Goal: Task Accomplishment & Management: Use online tool/utility

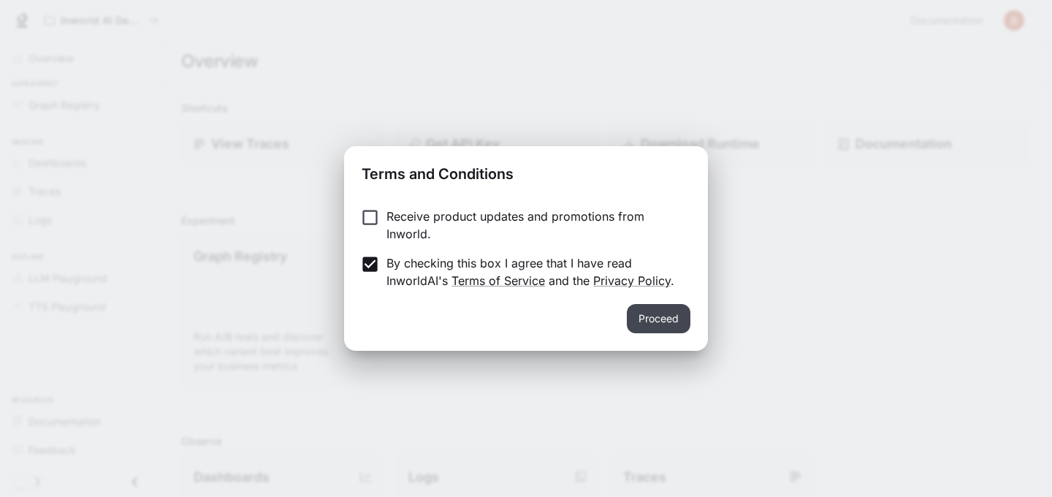
click at [641, 312] on button "Proceed" at bounding box center [659, 318] width 64 height 29
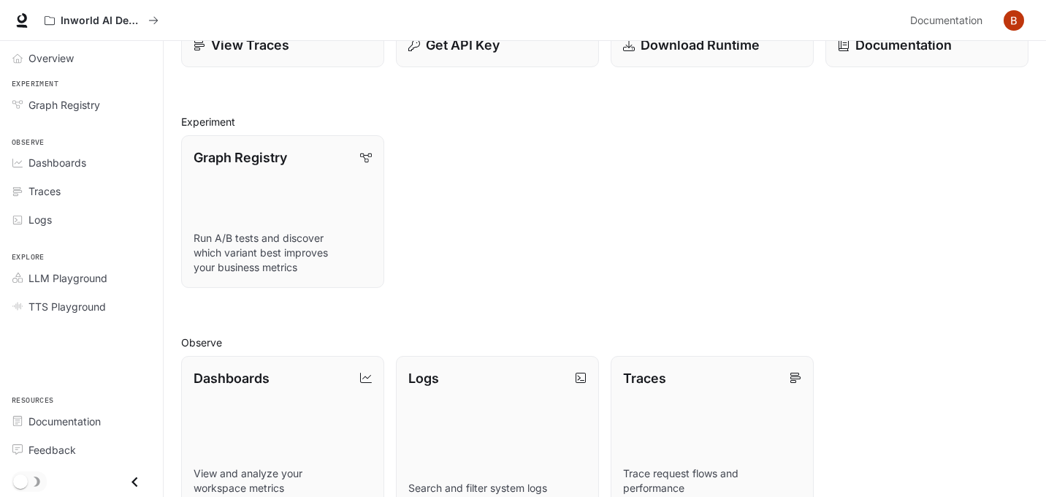
scroll to position [31, 0]
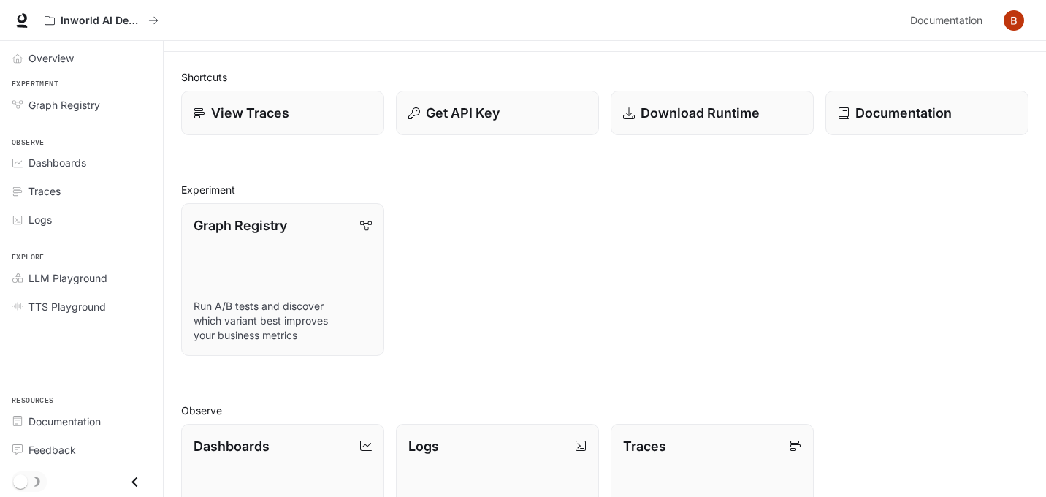
click at [164, 150] on div "Shortcuts View Traces Get API Key Download Runtime Documentation Experiment Gra…" at bounding box center [605, 433] width 882 height 762
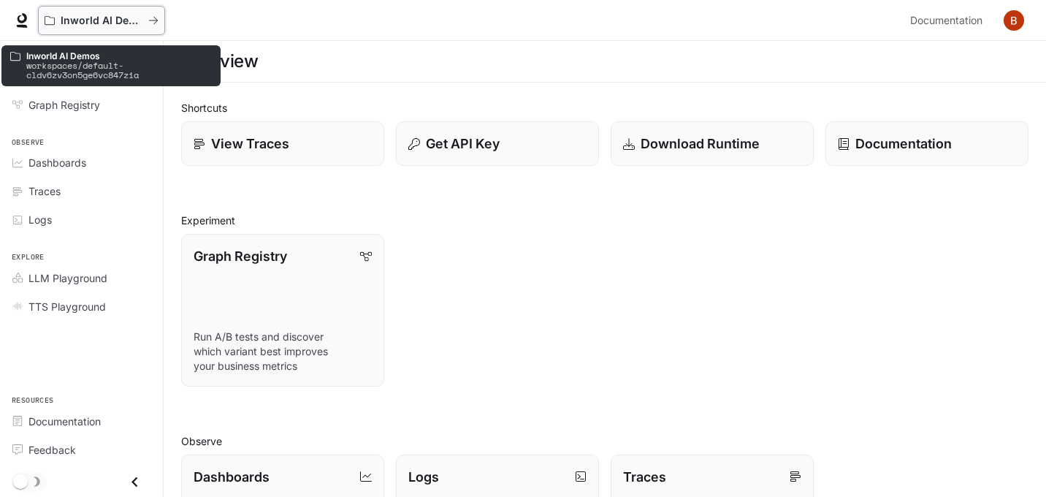
click at [99, 15] on p "Inworld AI Demos" at bounding box center [102, 21] width 82 height 12
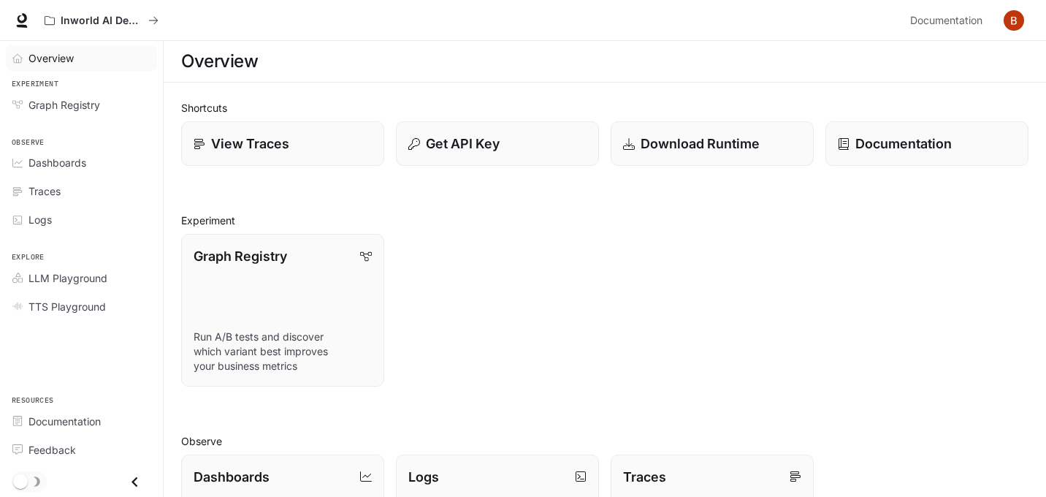
click at [56, 67] on link "Overview" at bounding box center [81, 58] width 151 height 26
click at [47, 53] on span "Overview" at bounding box center [51, 57] width 47 height 15
click at [19, 15] on icon at bounding box center [22, 20] width 15 height 15
click at [96, 270] on span "LLM Playground" at bounding box center [67, 277] width 79 height 15
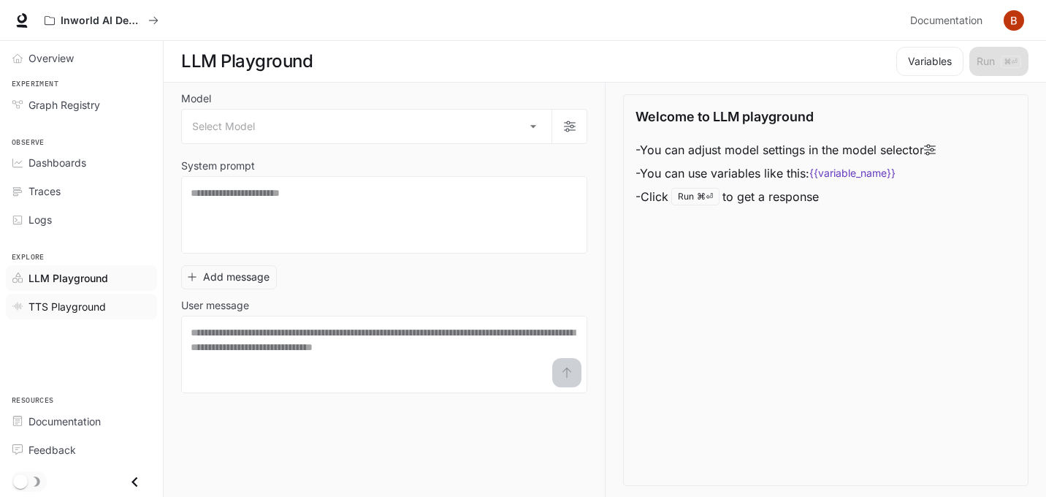
click at [85, 305] on span "TTS Playground" at bounding box center [66, 306] width 77 height 15
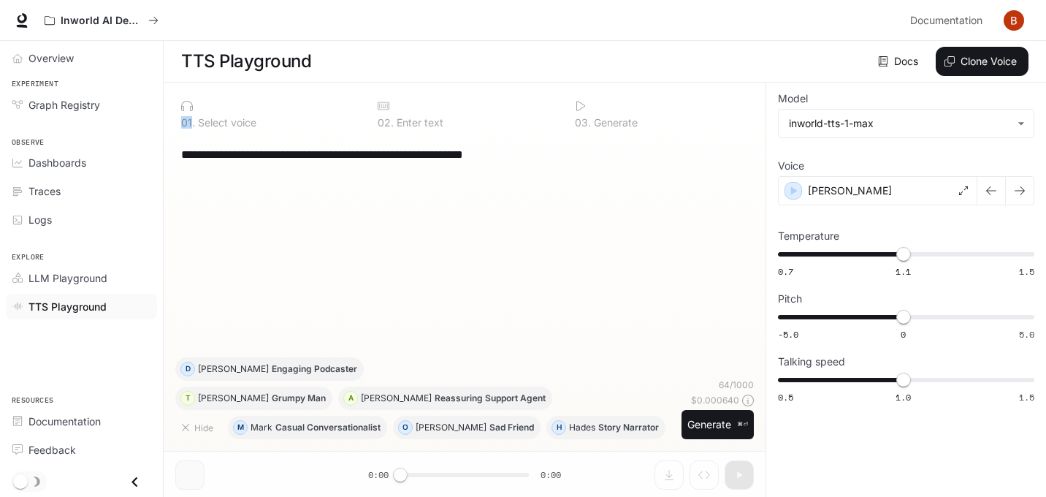
click at [191, 118] on p "0 1 ." at bounding box center [188, 123] width 14 height 10
click at [794, 191] on icon "button" at bounding box center [795, 190] width 7 height 9
click at [964, 195] on div "[PERSON_NAME]" at bounding box center [877, 190] width 199 height 29
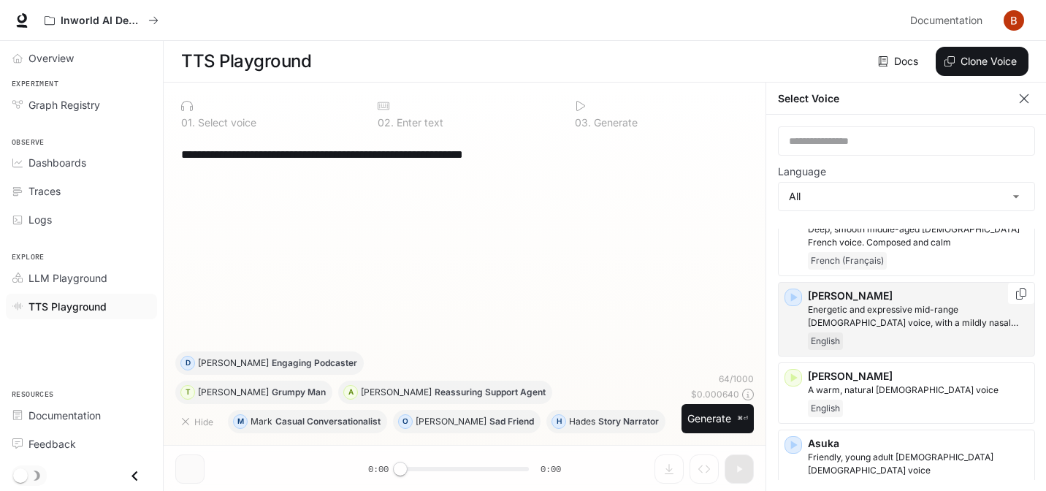
scroll to position [57, 0]
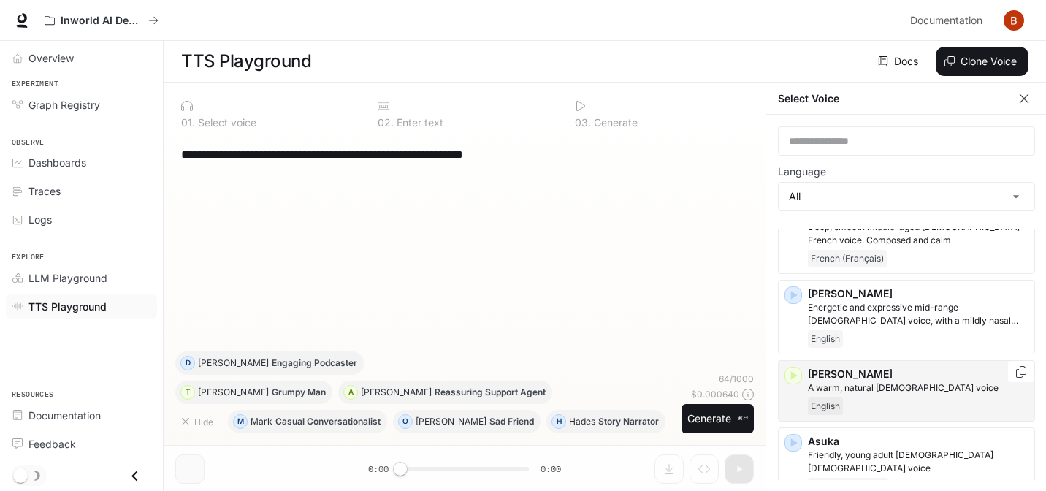
click at [797, 370] on icon "button" at bounding box center [793, 375] width 15 height 15
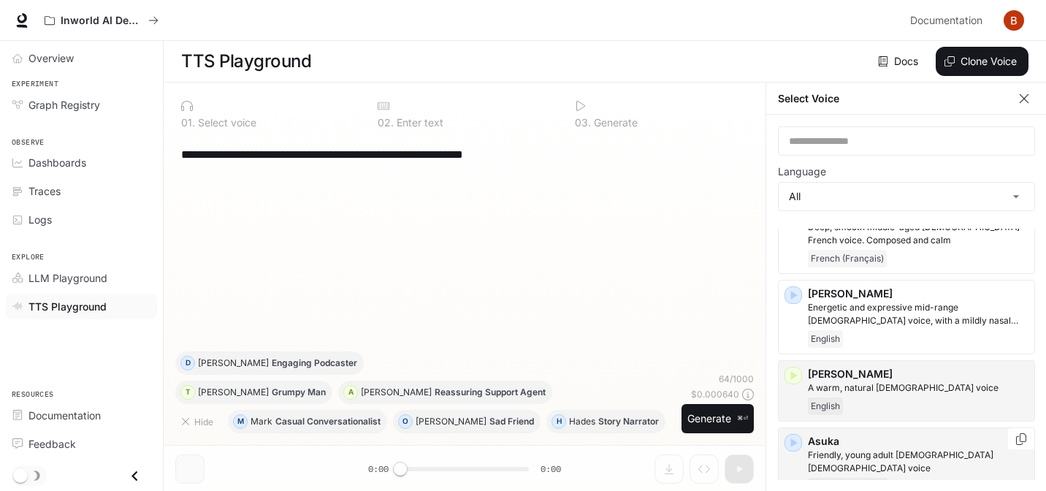
click at [798, 442] on icon "button" at bounding box center [793, 442] width 15 height 15
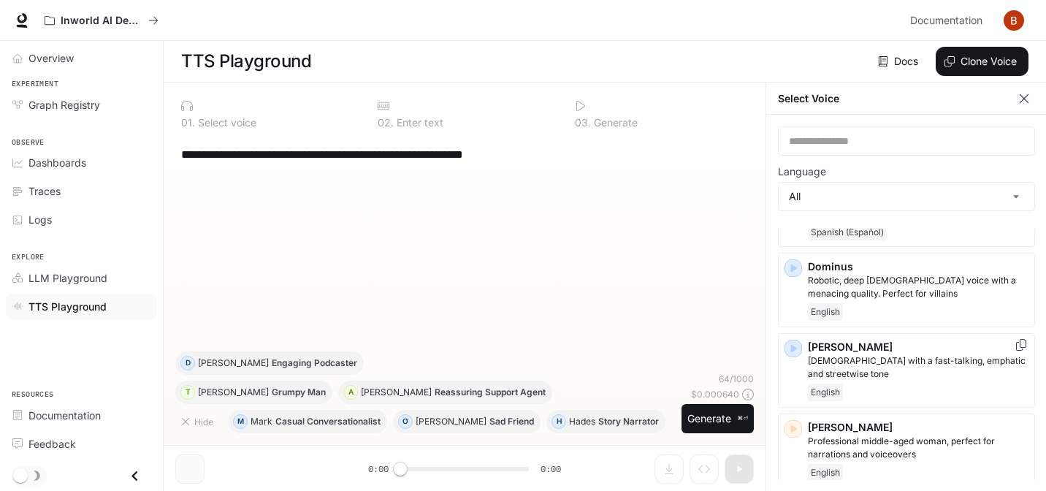
scroll to position [625, 0]
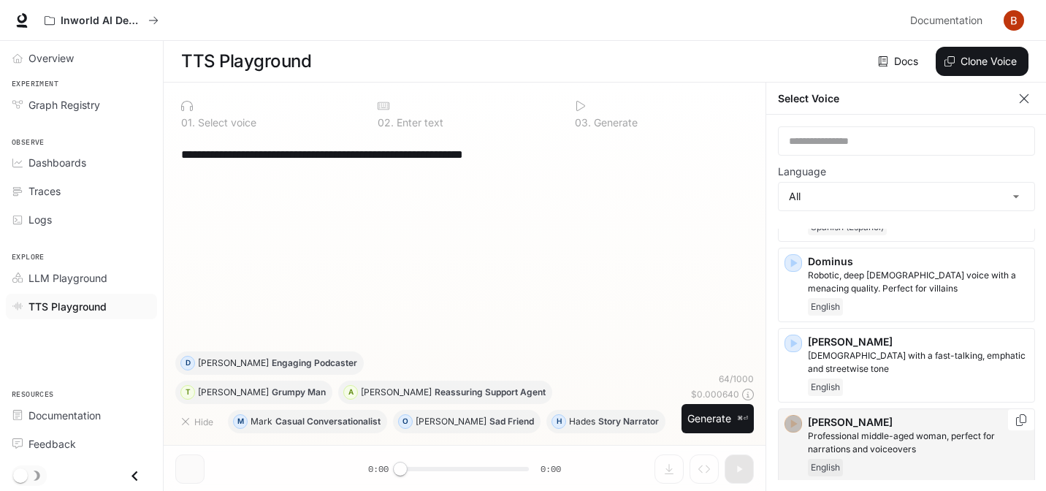
click at [795, 416] on icon "button" at bounding box center [793, 423] width 15 height 15
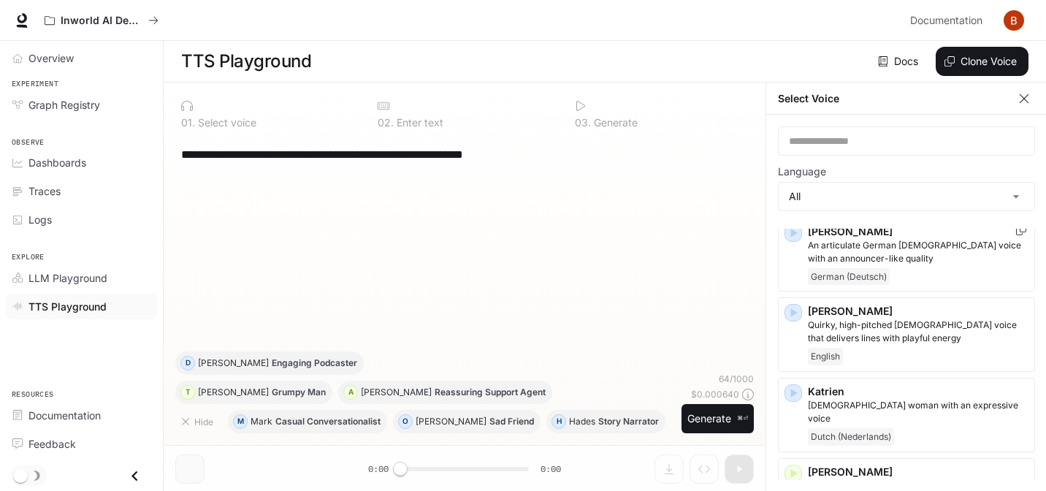
scroll to position [1598, 0]
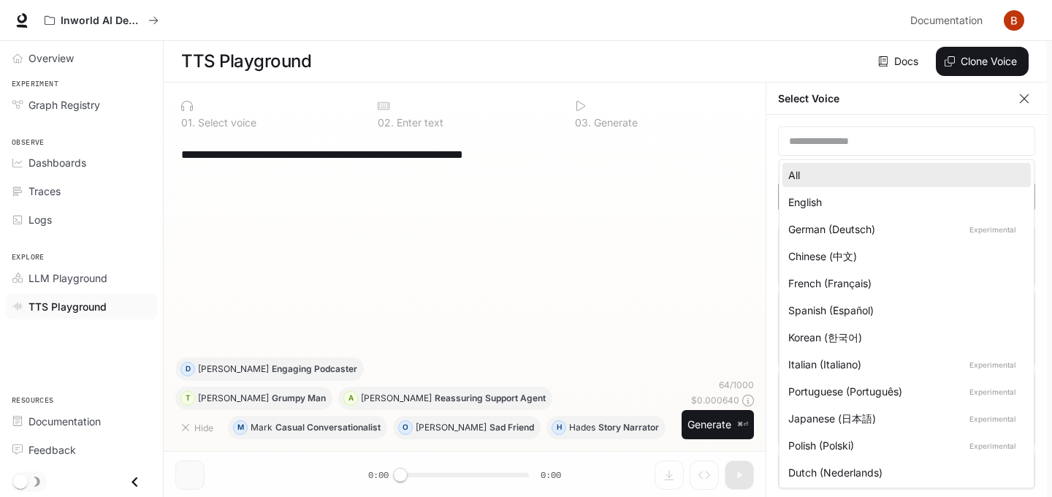
click at [923, 200] on body "**********" at bounding box center [526, 248] width 1052 height 497
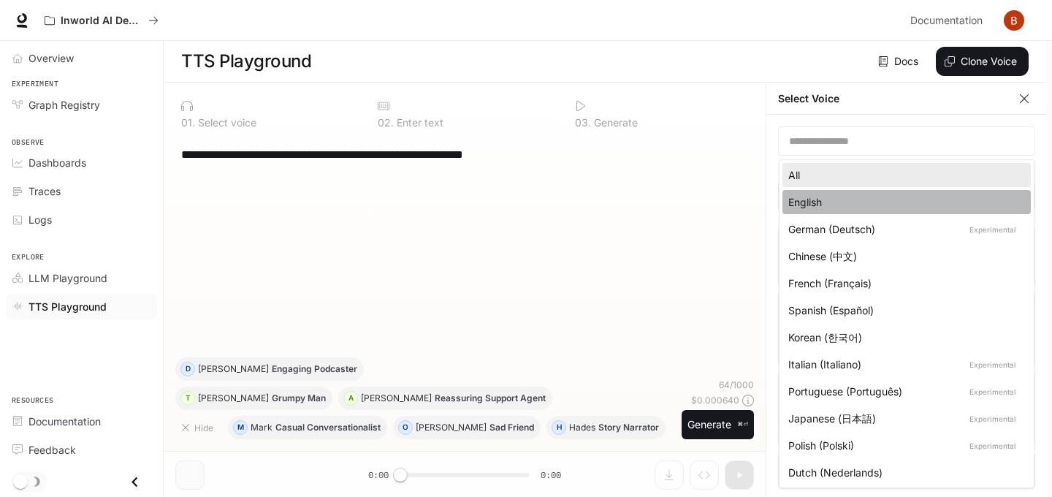
click at [869, 202] on div "English" at bounding box center [903, 201] width 231 height 15
type input "*****"
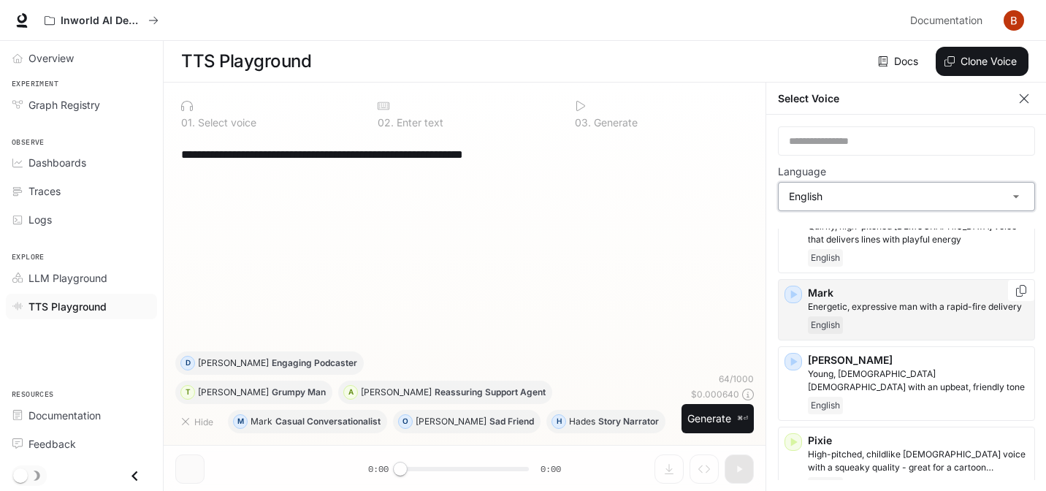
scroll to position [756, 0]
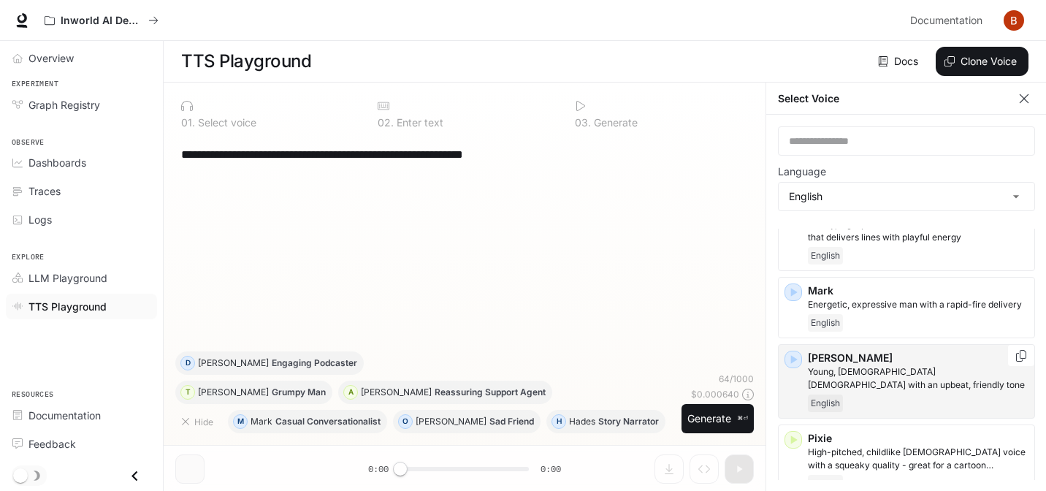
click at [794, 367] on icon "button" at bounding box center [793, 359] width 15 height 15
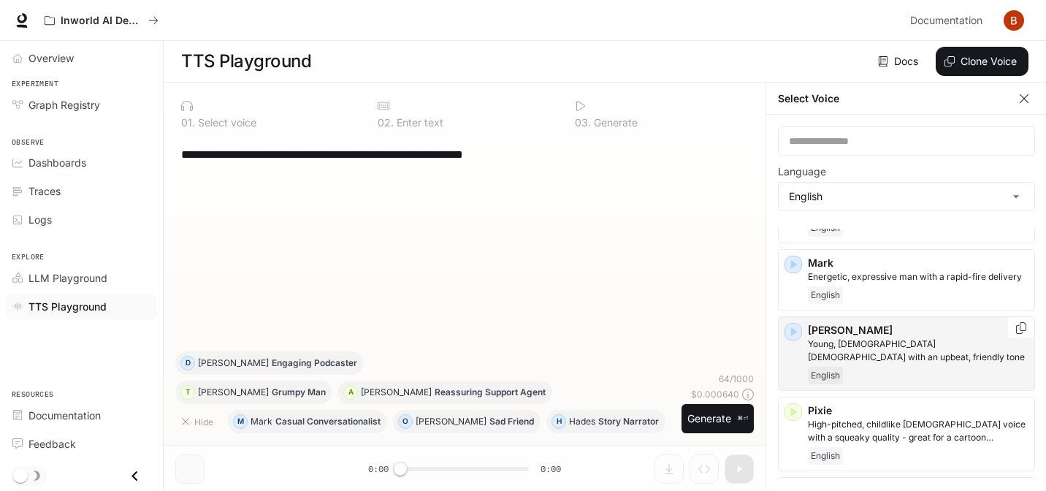
scroll to position [786, 0]
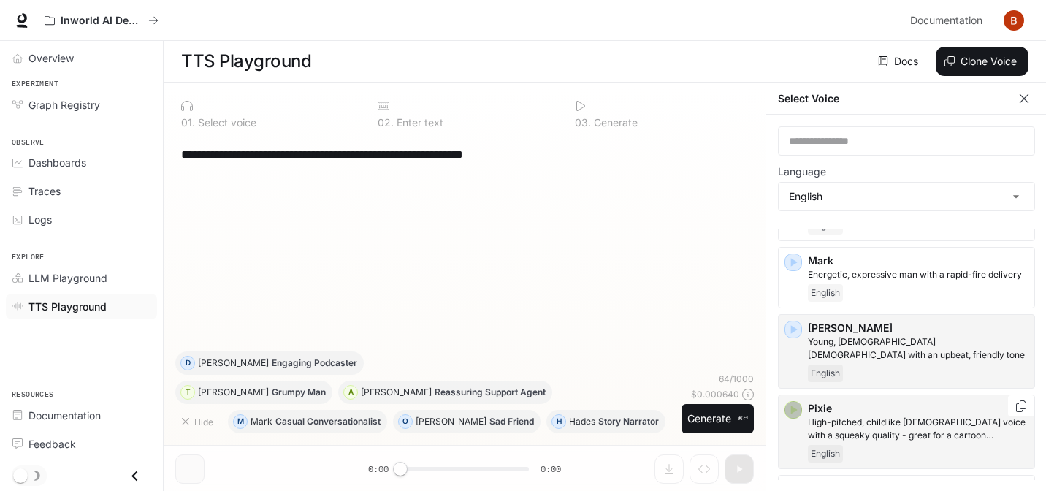
click at [791, 413] on icon "button" at bounding box center [794, 409] width 7 height 9
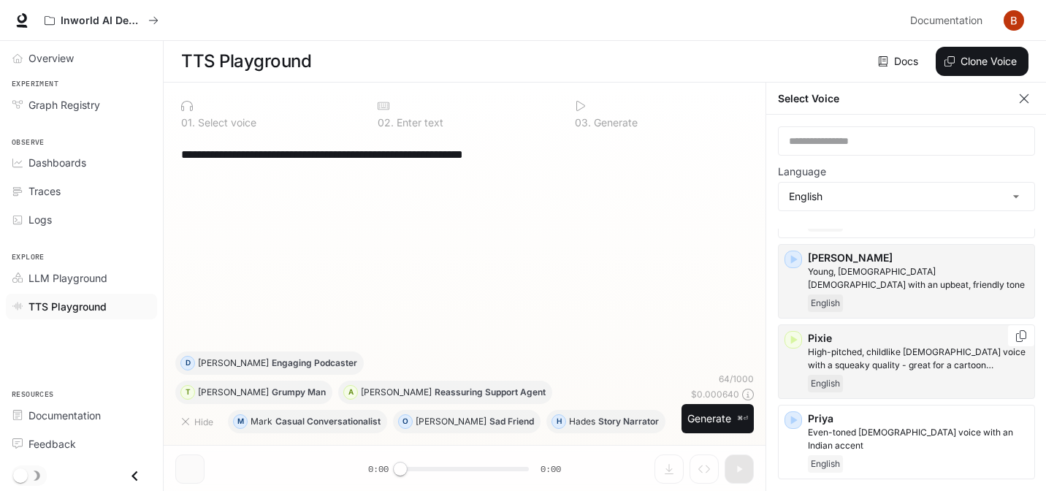
scroll to position [857, 0]
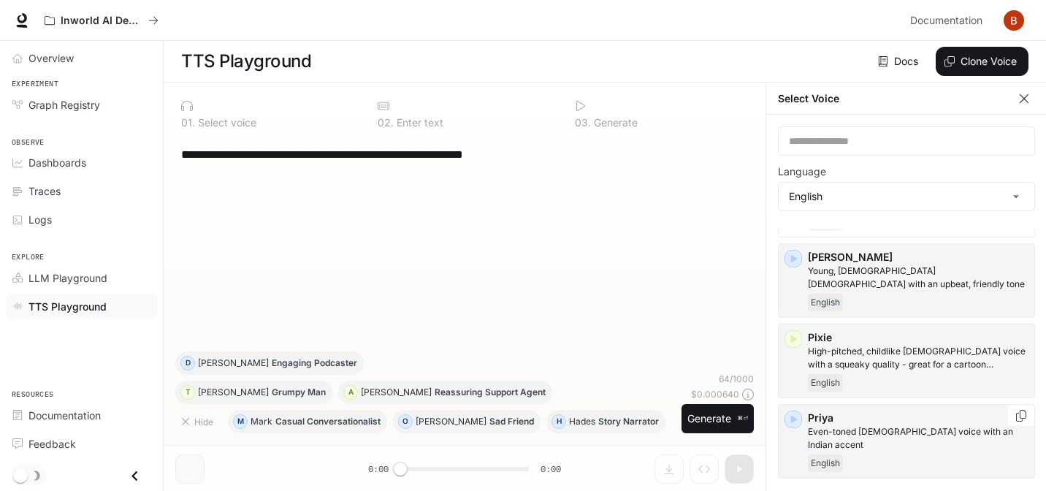
click at [791, 419] on icon "button" at bounding box center [794, 419] width 7 height 9
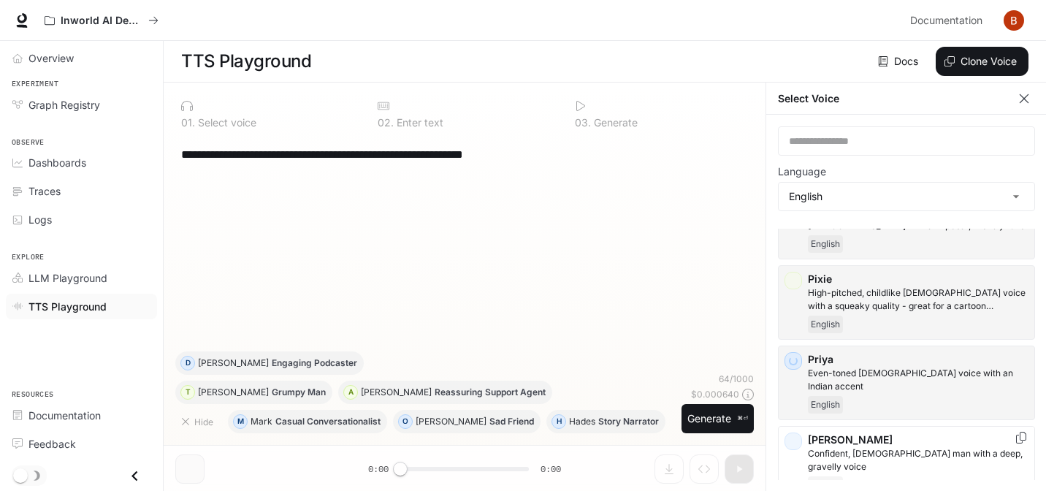
scroll to position [918, 0]
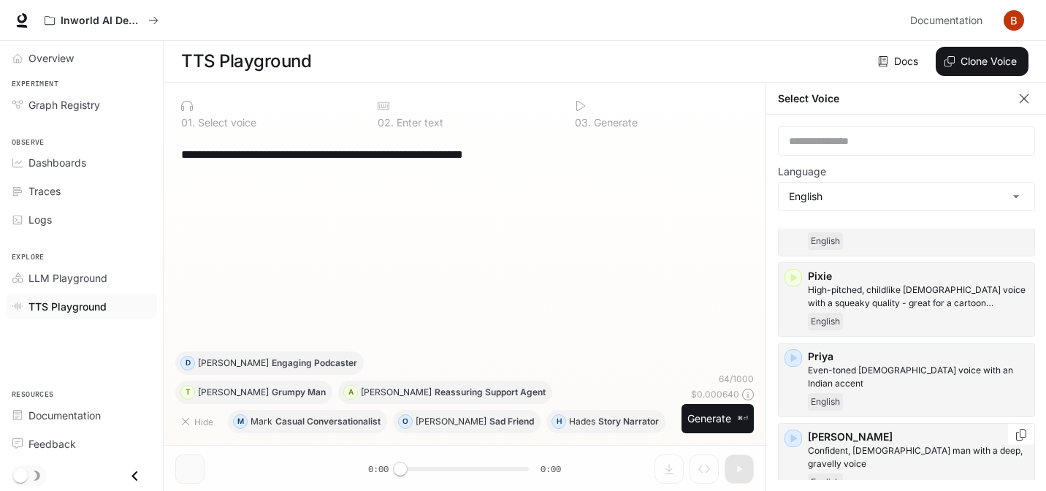
click at [791, 434] on icon "button" at bounding box center [794, 438] width 7 height 9
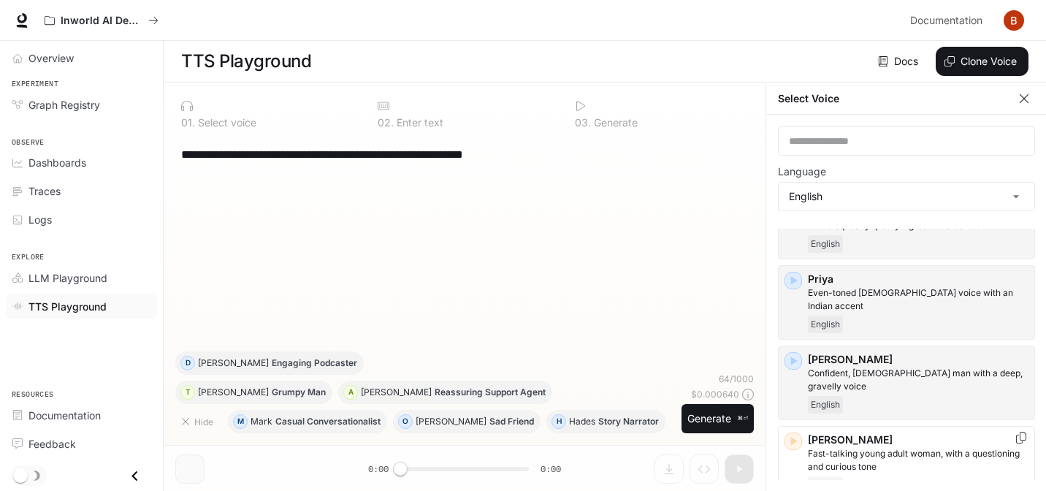
scroll to position [1002, 0]
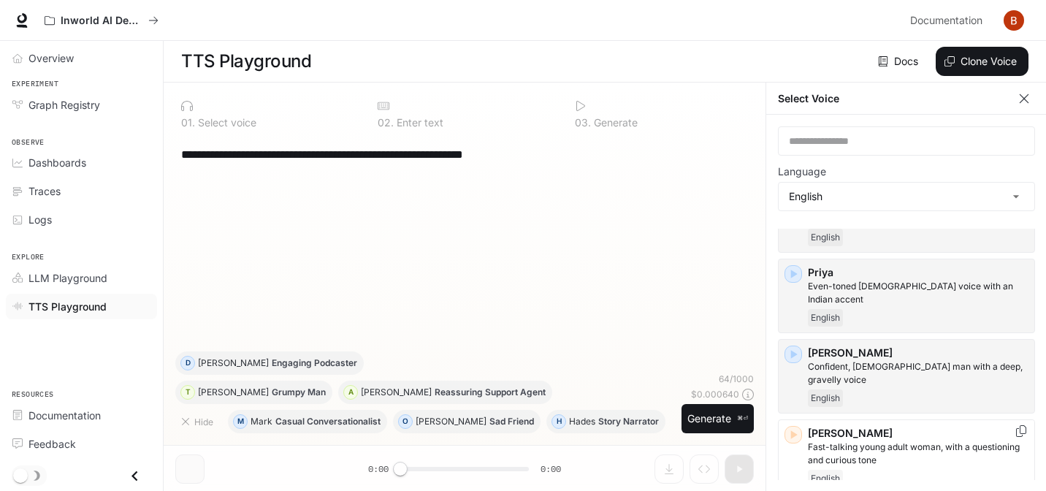
click at [791, 391] on div "Inworld Voices [PERSON_NAME] and expressive mid-range [DEMOGRAPHIC_DATA] voice,…" at bounding box center [906, 20] width 257 height 1588
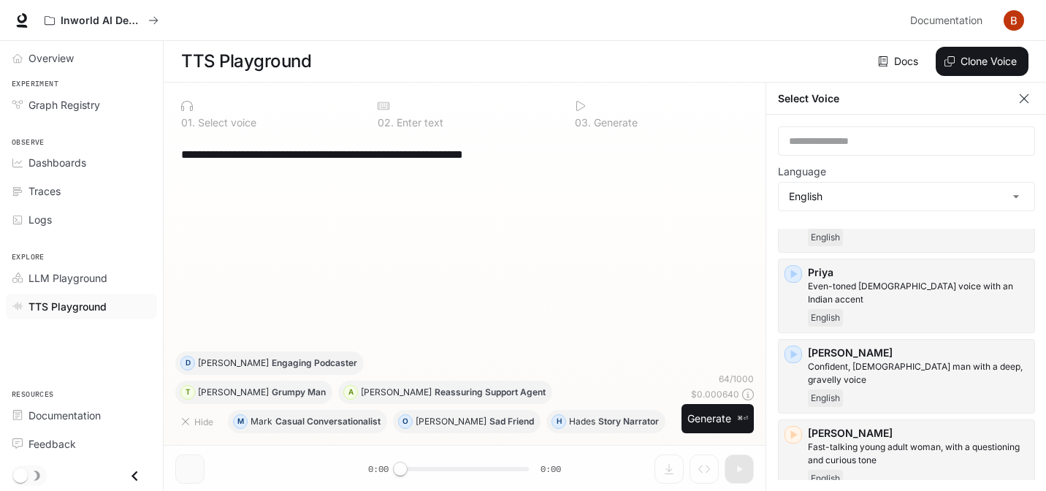
click at [791, 427] on div "button" at bounding box center [793, 435] width 16 height 16
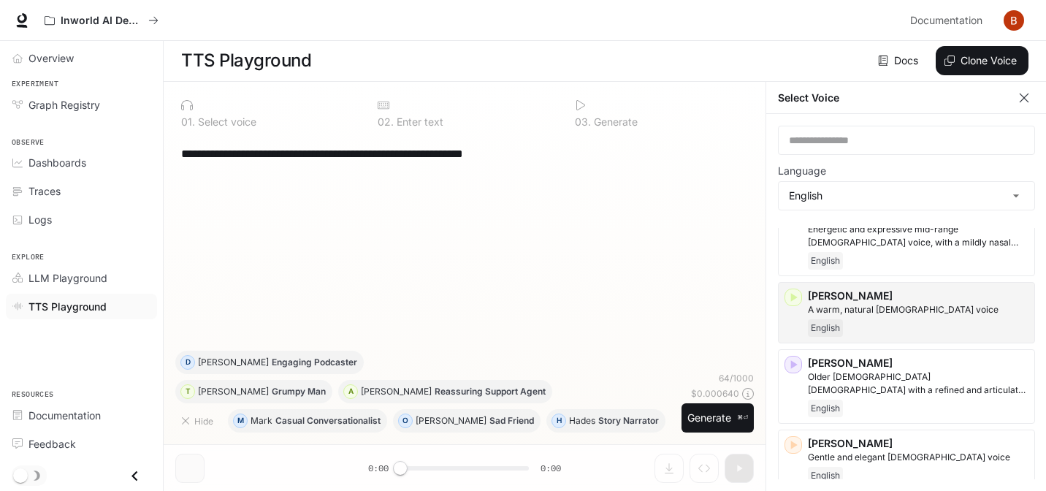
scroll to position [0, 0]
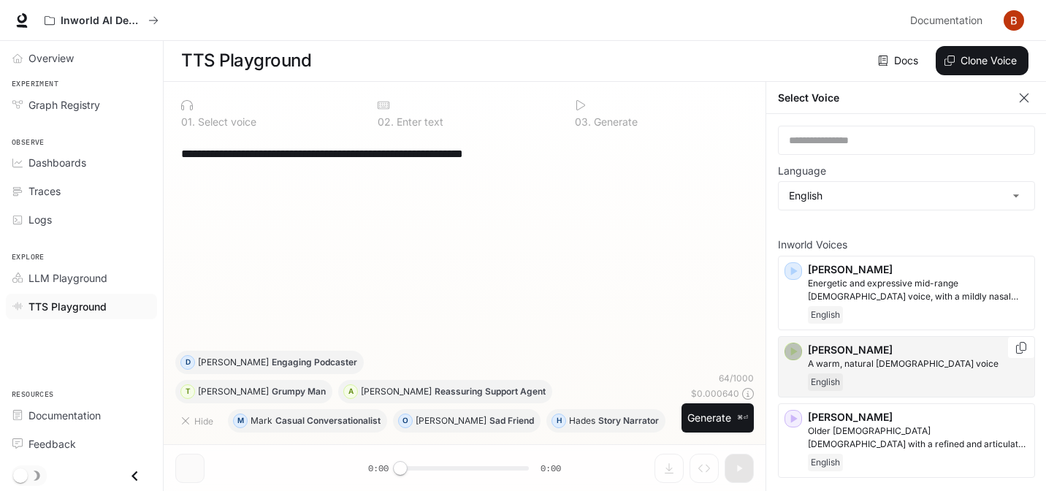
click at [789, 351] on icon "button" at bounding box center [793, 351] width 15 height 15
click at [847, 343] on p "[PERSON_NAME]" at bounding box center [918, 350] width 221 height 15
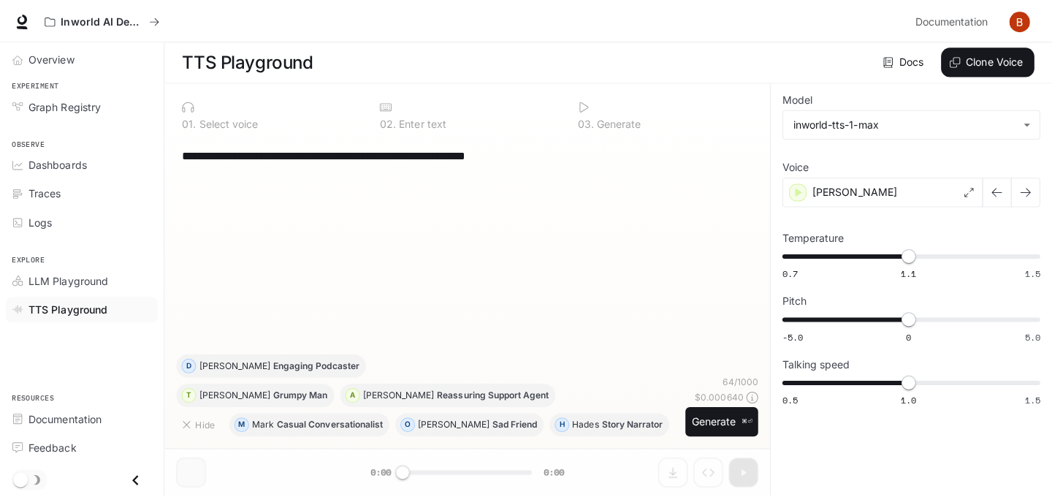
scroll to position [1, 0]
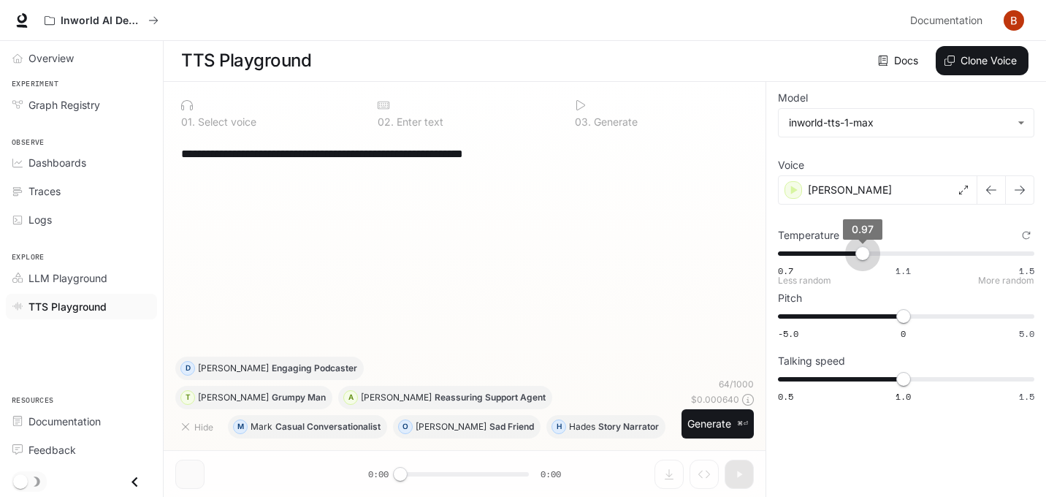
type input "****"
drag, startPoint x: 903, startPoint y: 253, endPoint x: 831, endPoint y: 257, distance: 71.7
click at [831, 257] on span "0.87" at bounding box center [831, 253] width 15 height 15
click at [790, 190] on icon "button" at bounding box center [794, 190] width 15 height 15
drag, startPoint x: 902, startPoint y: 380, endPoint x: 1051, endPoint y: 390, distance: 149.4
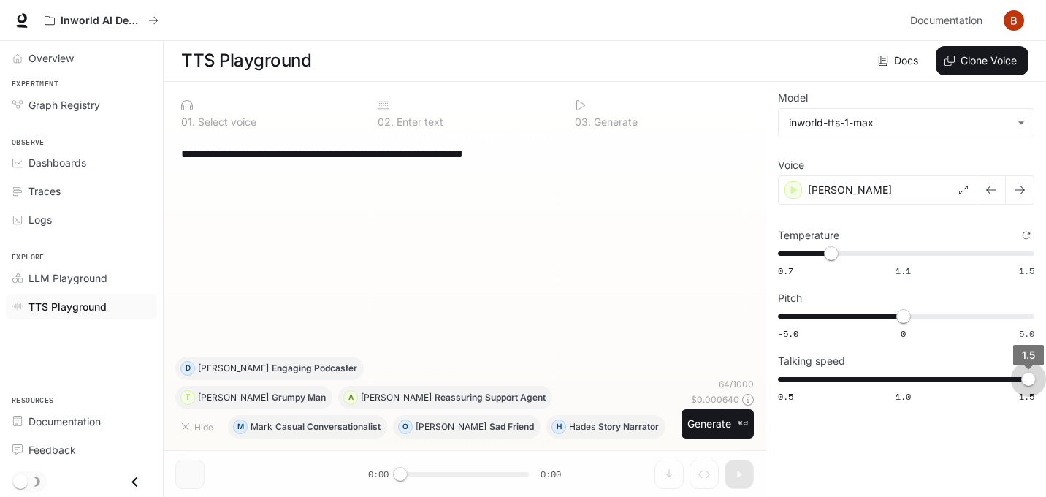
click at [1045, 390] on html "**********" at bounding box center [523, 247] width 1046 height 497
click at [795, 186] on icon "button" at bounding box center [794, 190] width 15 height 15
type input "***"
click at [785, 384] on span "0.5 1.0 1.5 1.5" at bounding box center [903, 379] width 251 height 22
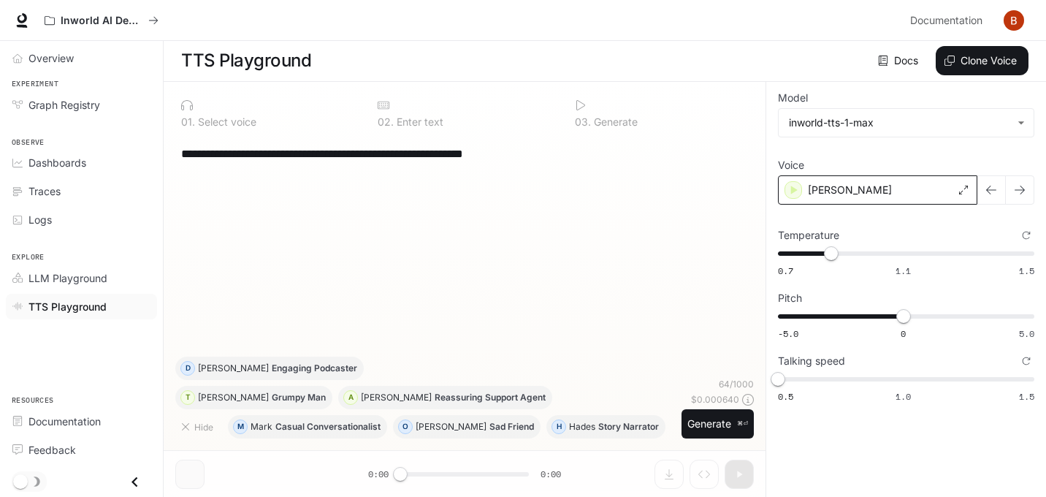
click at [782, 188] on div "[PERSON_NAME]" at bounding box center [877, 189] width 199 height 29
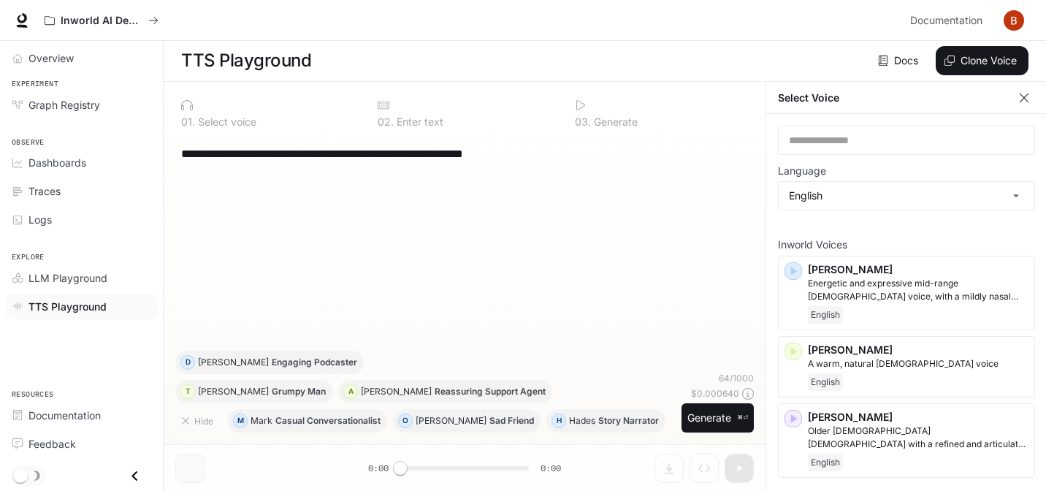
click at [733, 193] on div "**********" at bounding box center [464, 243] width 579 height 215
click at [1034, 98] on button "button" at bounding box center [1024, 98] width 22 height 22
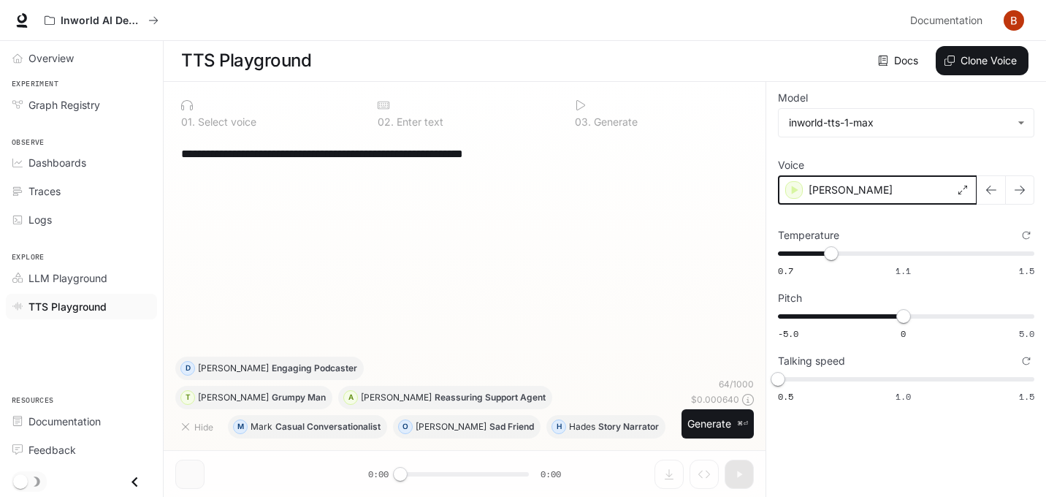
click at [785, 191] on div "button" at bounding box center [794, 190] width 18 height 18
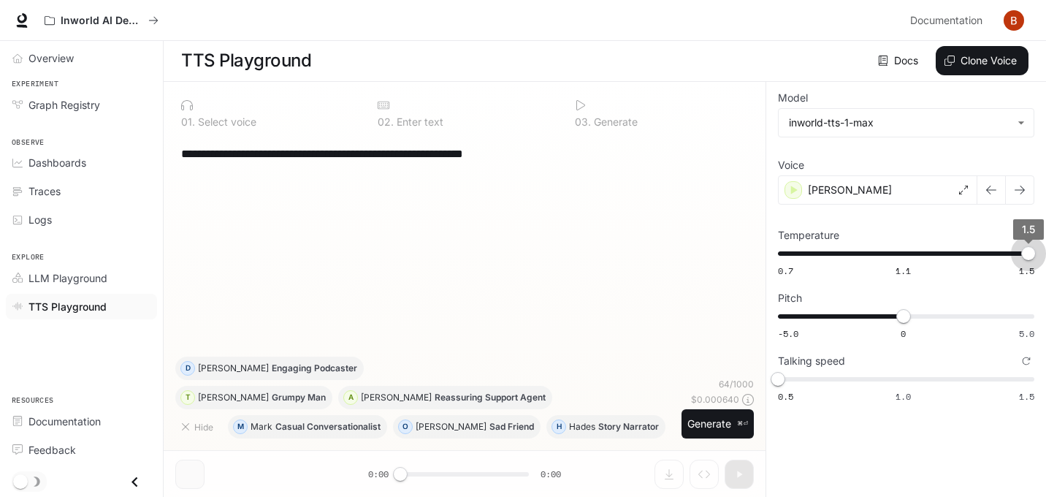
drag, startPoint x: 831, startPoint y: 258, endPoint x: 1051, endPoint y: 283, distance: 222.1
click at [1045, 283] on html "**********" at bounding box center [523, 247] width 1046 height 497
click at [793, 195] on icon "button" at bounding box center [794, 190] width 15 height 15
click at [908, 251] on span "0.7 1.1 1.5 1.5" at bounding box center [903, 254] width 251 height 22
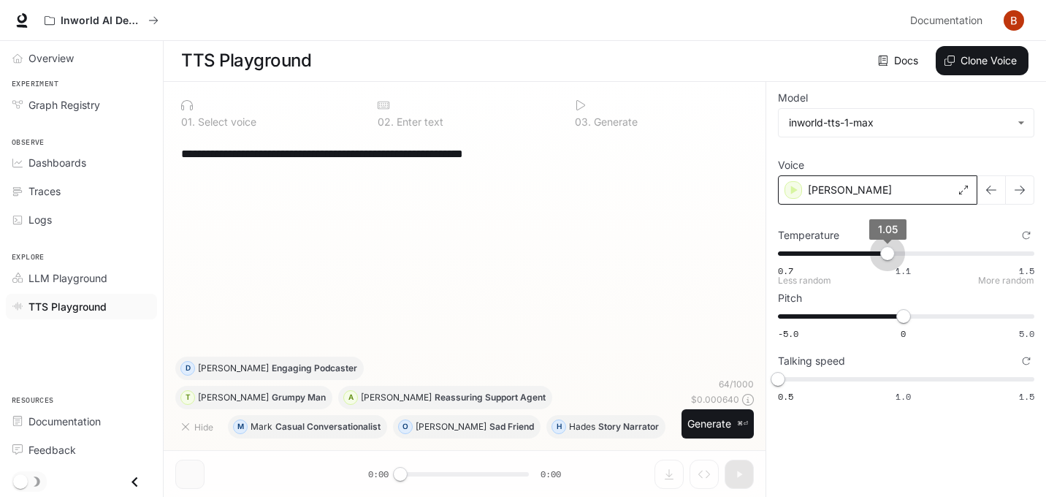
type input "****"
drag, startPoint x: 907, startPoint y: 251, endPoint x: 852, endPoint y: 250, distance: 54.8
click at [852, 250] on span "0.94" at bounding box center [853, 253] width 15 height 15
click at [795, 186] on icon "button" at bounding box center [794, 190] width 15 height 15
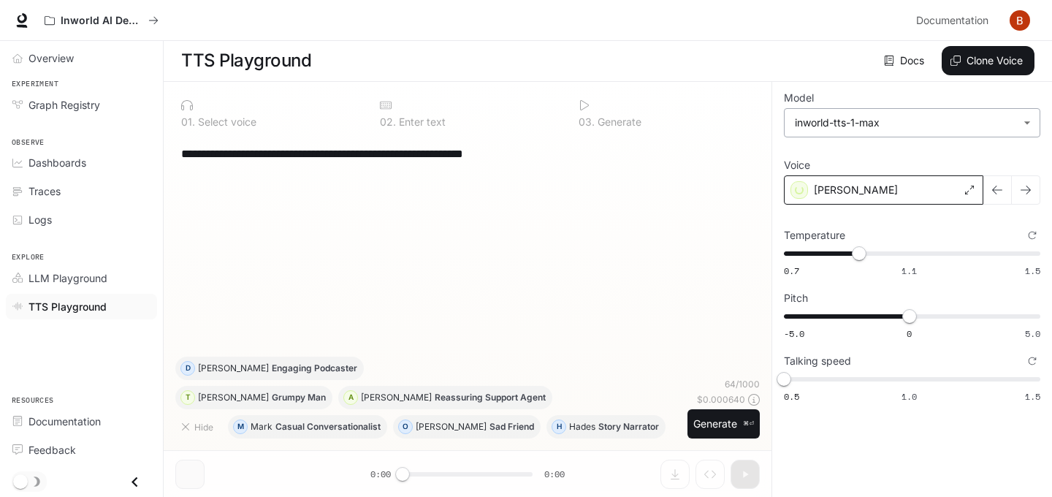
click at [1020, 130] on body "**********" at bounding box center [526, 247] width 1052 height 497
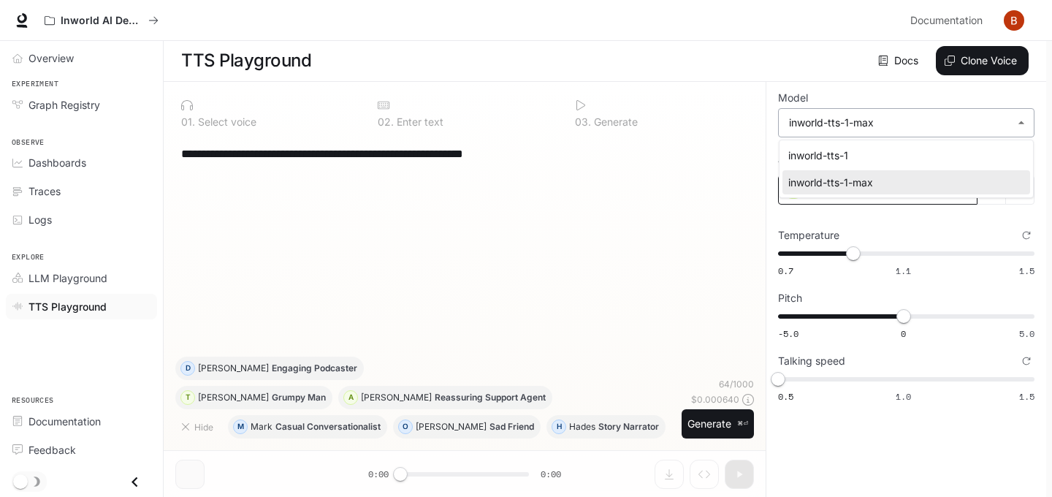
click at [1020, 130] on div at bounding box center [526, 248] width 1052 height 497
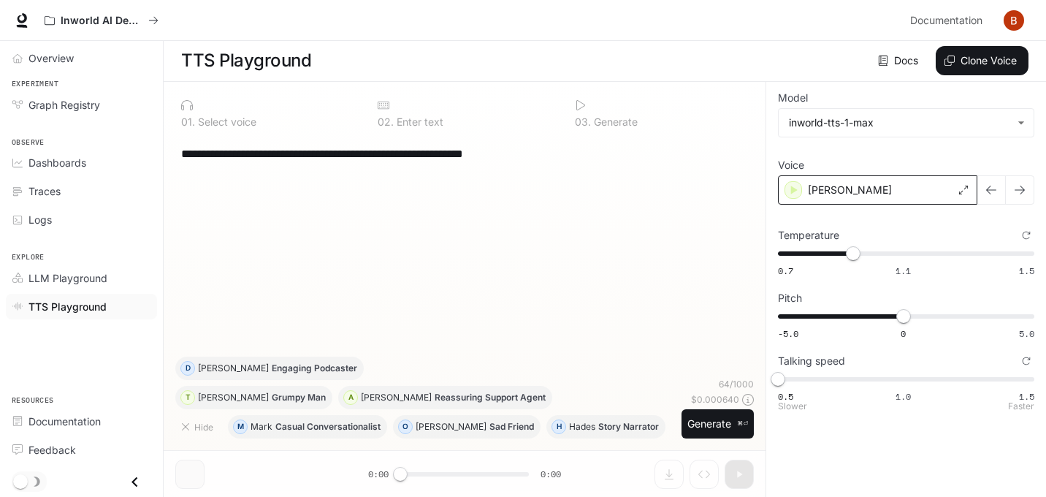
type input "*"
click at [901, 381] on span "0.5 1.0 1.5 1" at bounding box center [903, 379] width 251 height 22
click at [806, 193] on div "[PERSON_NAME]" at bounding box center [877, 189] width 199 height 29
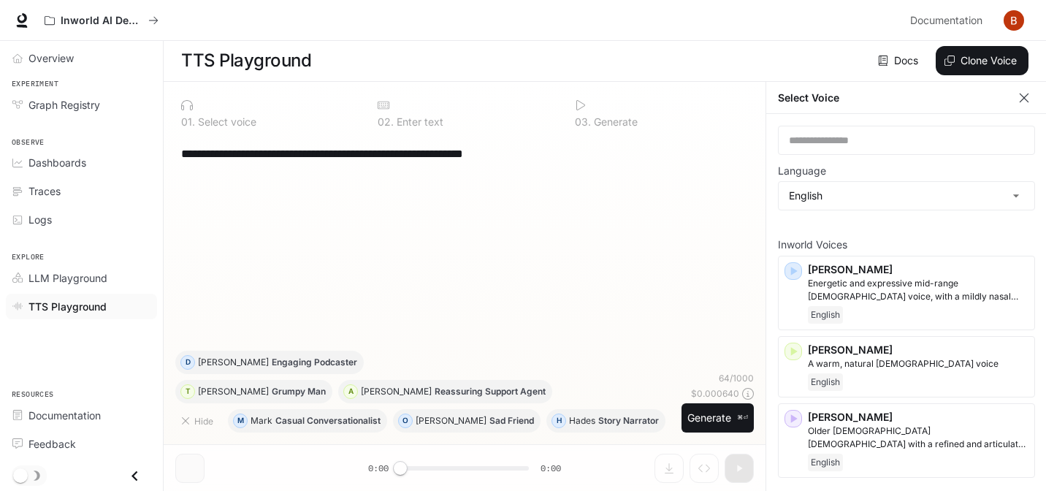
click at [744, 194] on div "**********" at bounding box center [464, 243] width 579 height 215
click at [1033, 104] on button "button" at bounding box center [1024, 98] width 22 height 22
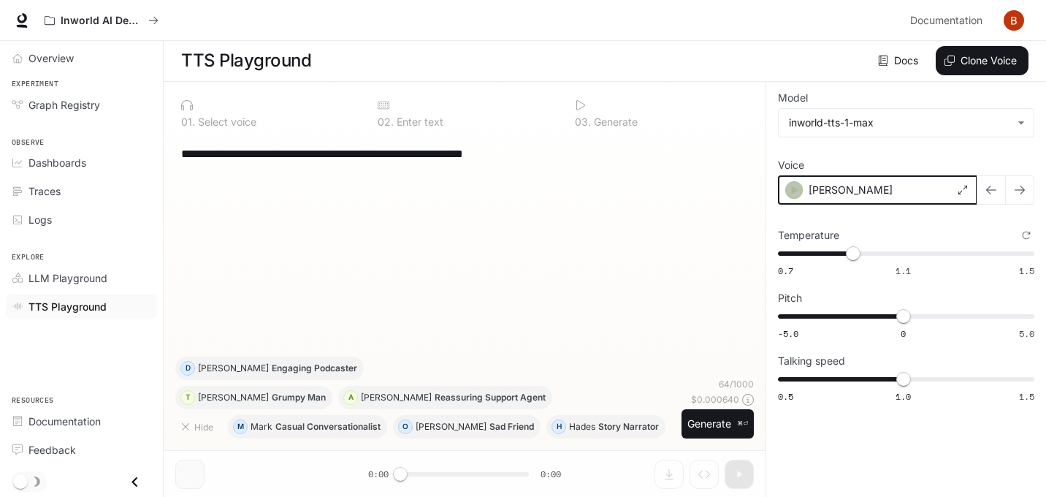
click at [796, 194] on icon "button" at bounding box center [794, 190] width 15 height 15
click at [407, 112] on div "0 2 . Enter text" at bounding box center [464, 113] width 185 height 39
click at [374, 110] on div "0 2 . Enter text" at bounding box center [464, 113] width 185 height 39
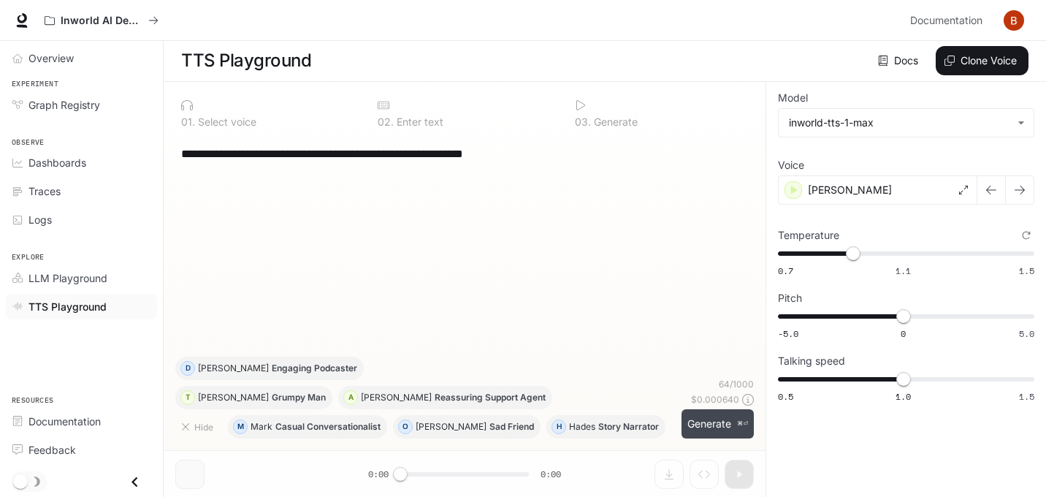
click at [709, 425] on button "Generate ⌘⏎" at bounding box center [718, 424] width 72 height 30
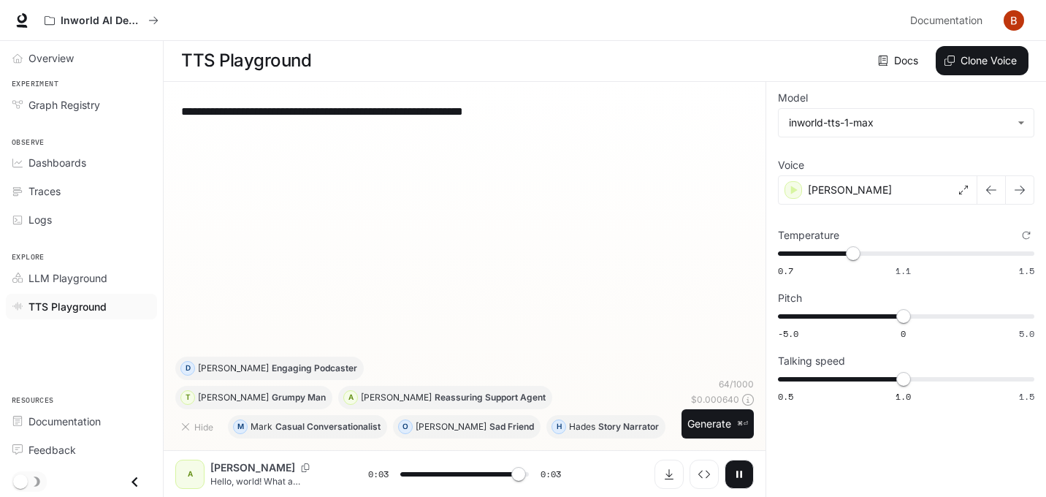
type input "*"
click at [465, 208] on div "**********" at bounding box center [464, 225] width 579 height 263
click at [109, 272] on div "LLM Playground" at bounding box center [89, 277] width 122 height 15
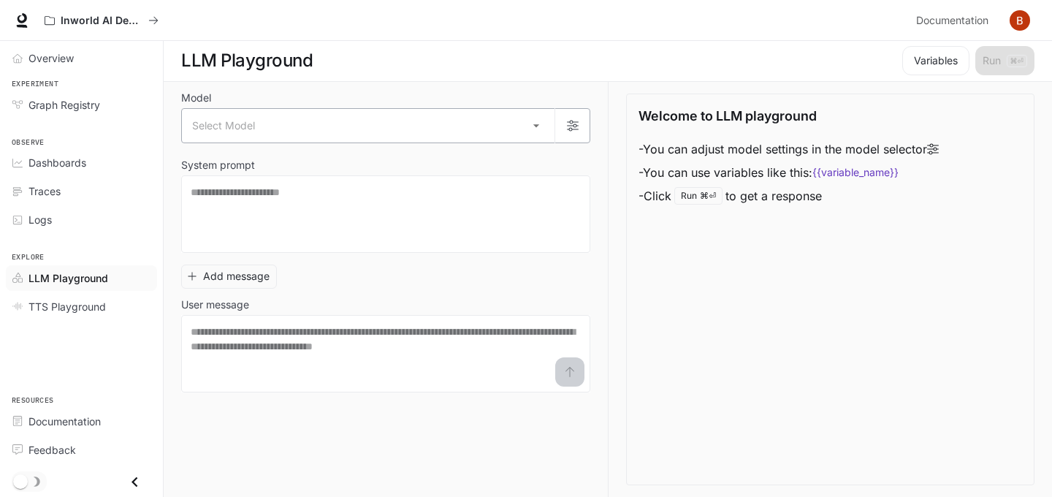
click at [531, 126] on body "Skip to main content Inworld AI Demos Documentation Documentation Portal Overvi…" at bounding box center [526, 247] width 1052 height 497
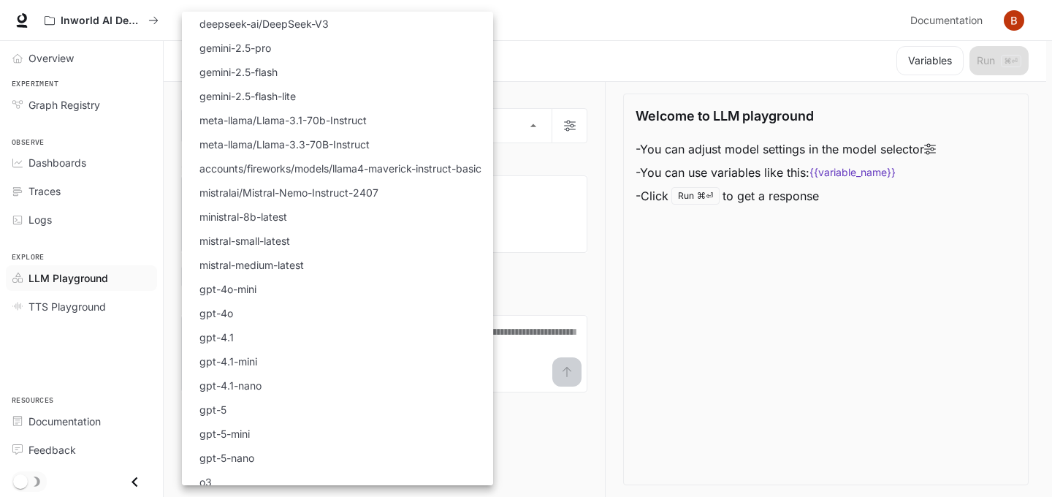
scroll to position [74, 0]
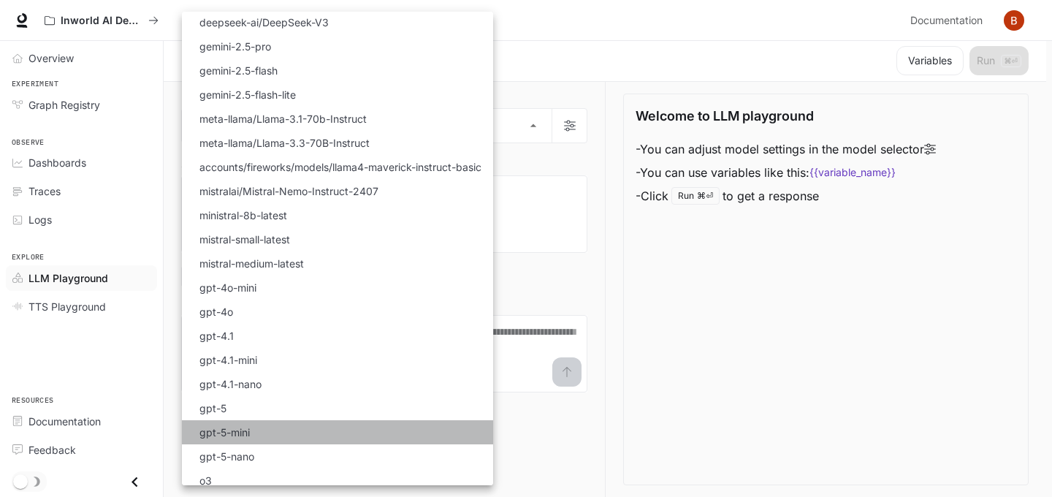
click at [221, 433] on p "gpt-5-mini" at bounding box center [224, 431] width 50 height 15
type input "**********"
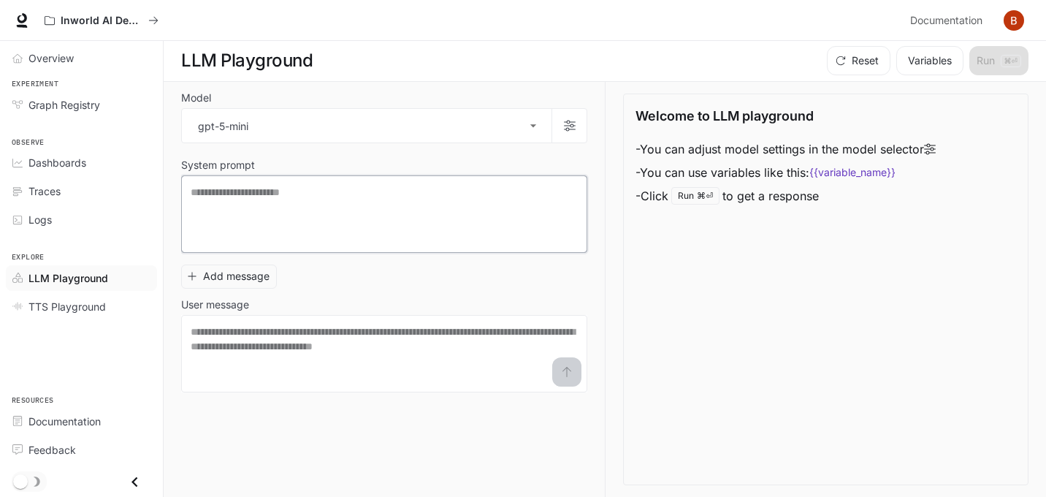
click at [378, 217] on textarea at bounding box center [384, 214] width 387 height 58
click at [53, 308] on span "TTS Playground" at bounding box center [66, 306] width 77 height 15
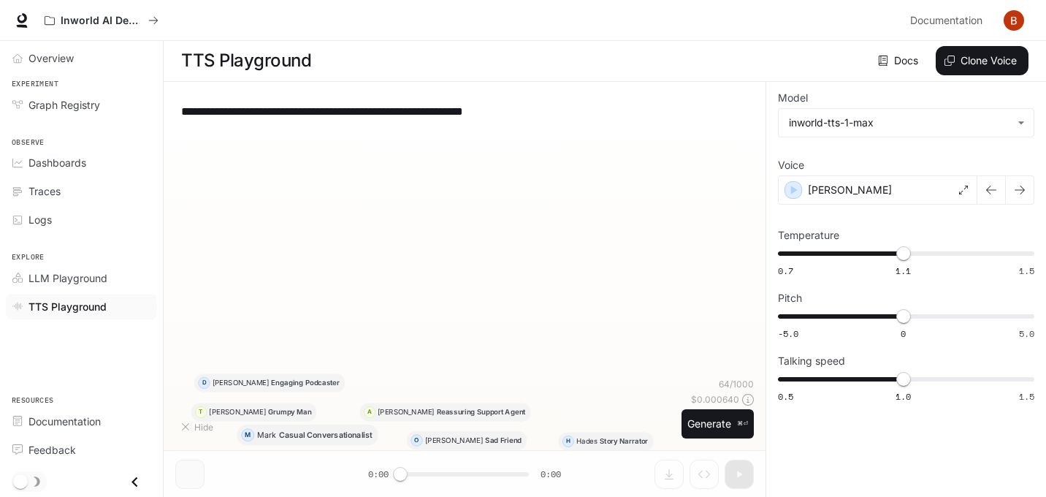
type input "****"
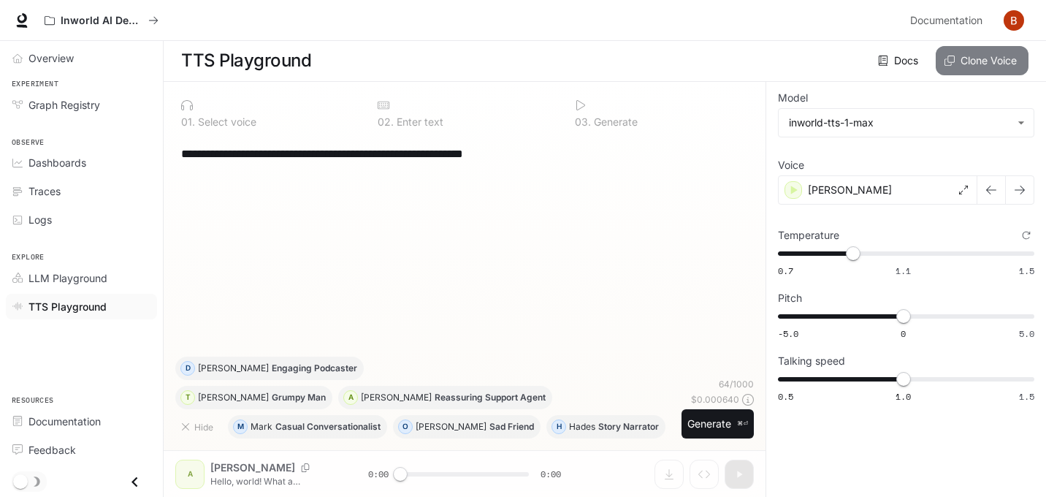
click at [965, 56] on button "Clone Voice" at bounding box center [982, 60] width 93 height 29
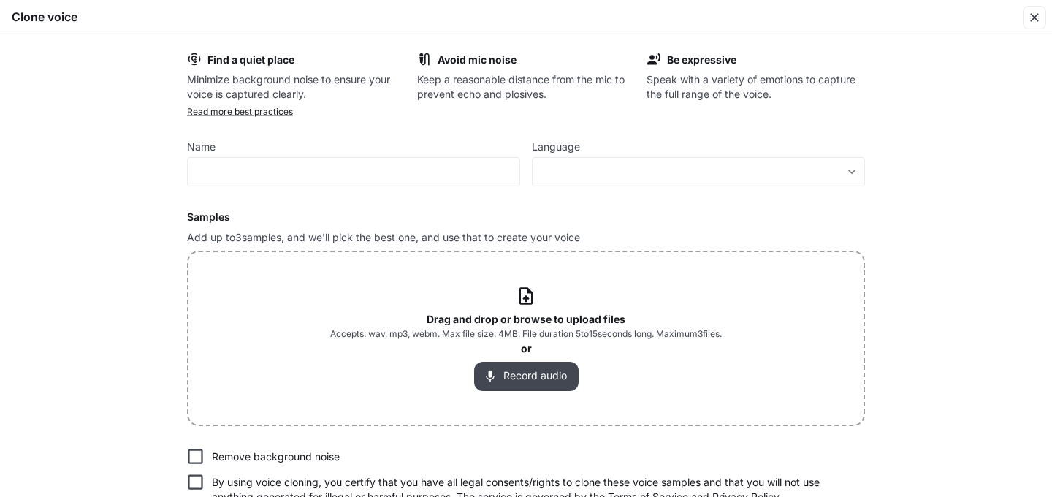
click at [529, 378] on button "Record audio" at bounding box center [526, 376] width 104 height 29
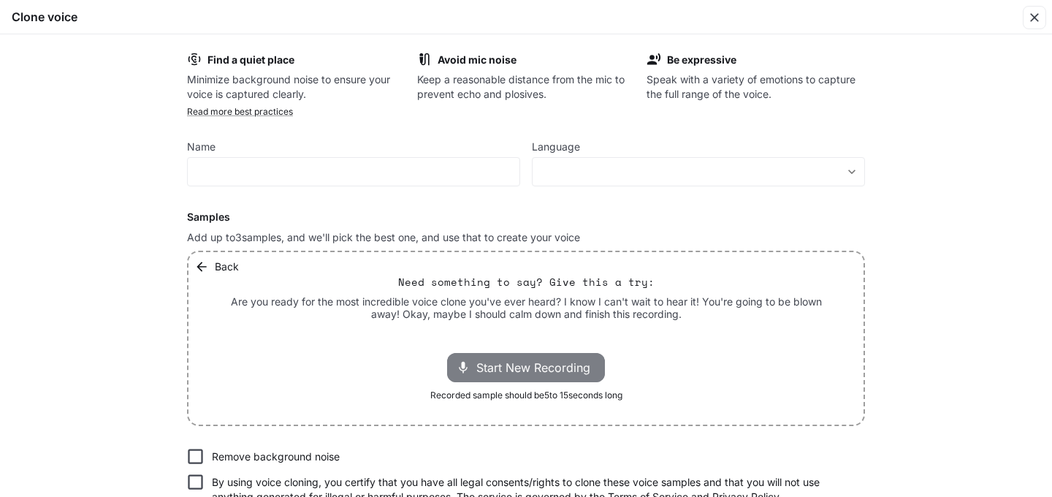
click at [528, 377] on div "Start New Recording" at bounding box center [526, 367] width 158 height 29
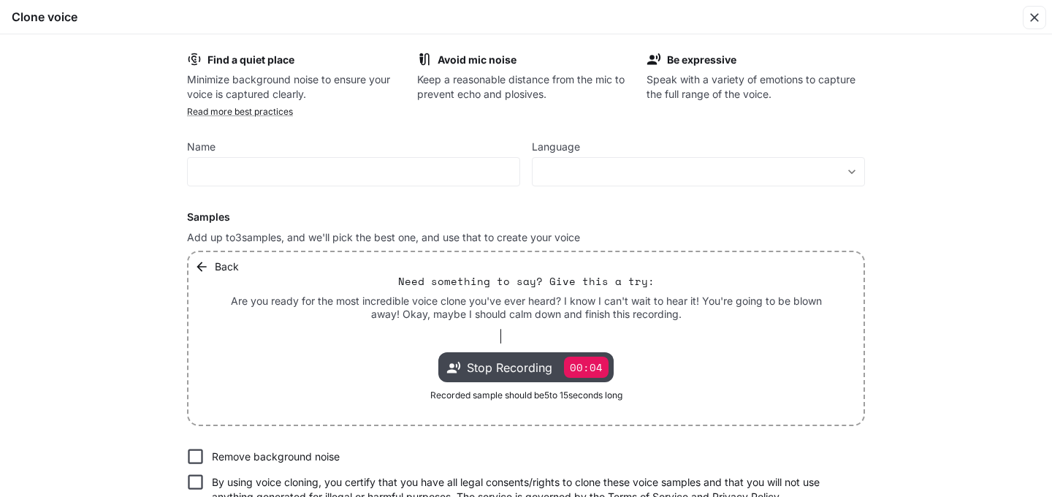
click at [590, 368] on p "00:04" at bounding box center [586, 366] width 45 height 21
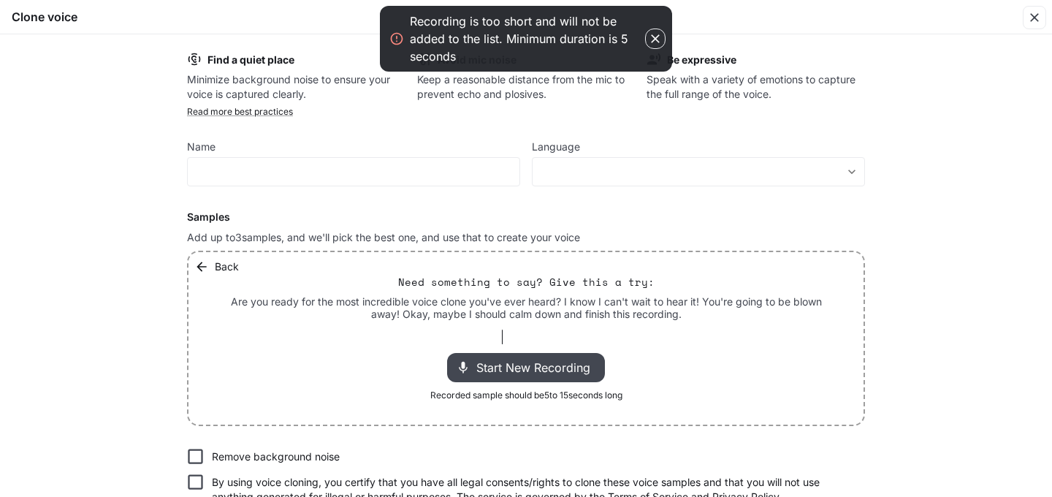
click at [522, 374] on span "Start New Recording" at bounding box center [537, 368] width 123 height 18
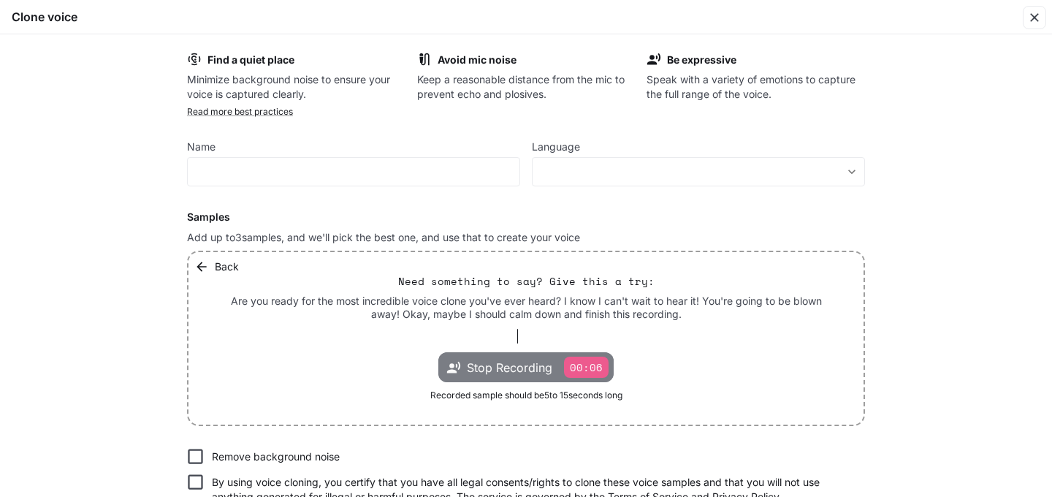
click at [522, 374] on span "Stop Recording" at bounding box center [509, 368] width 85 height 18
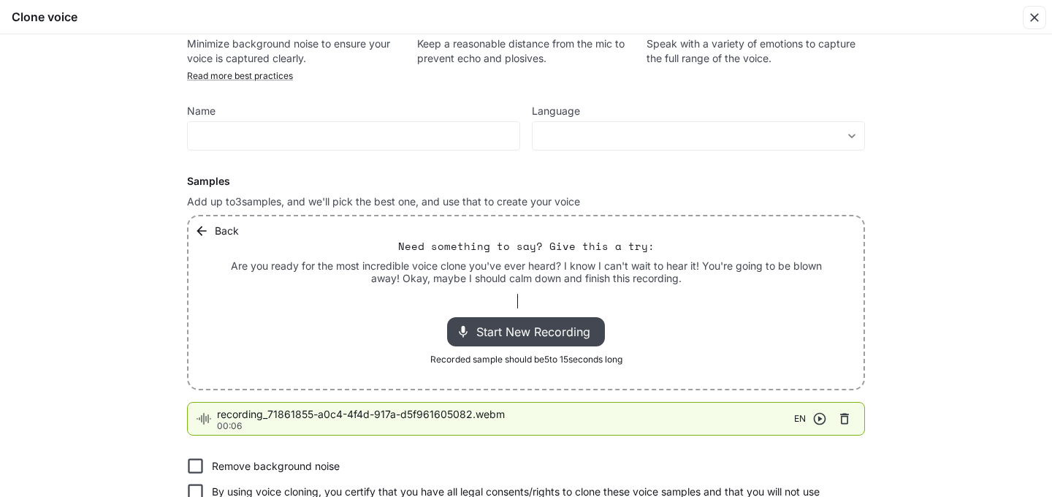
scroll to position [37, 0]
click at [816, 417] on icon "button" at bounding box center [820, 417] width 12 height 12
click at [816, 417] on icon "button" at bounding box center [819, 417] width 15 height 15
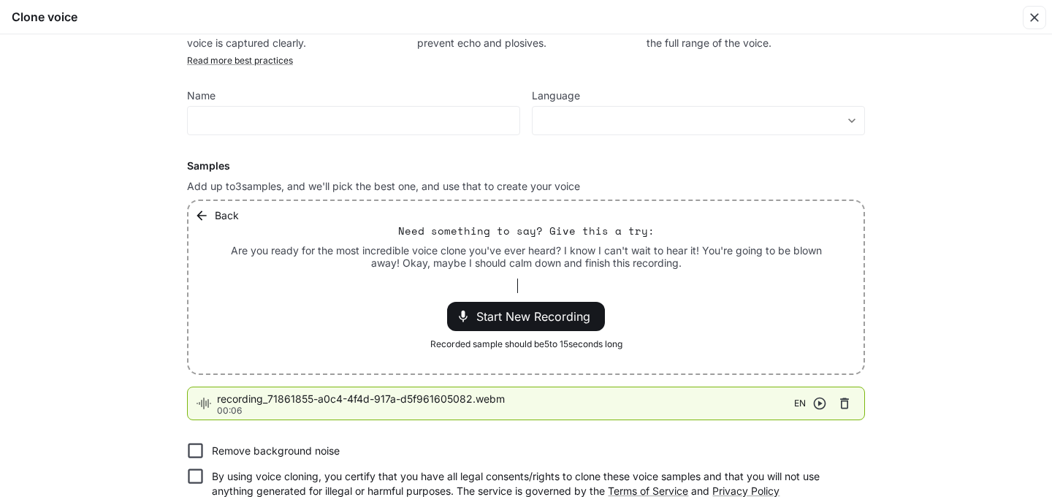
scroll to position [44, 0]
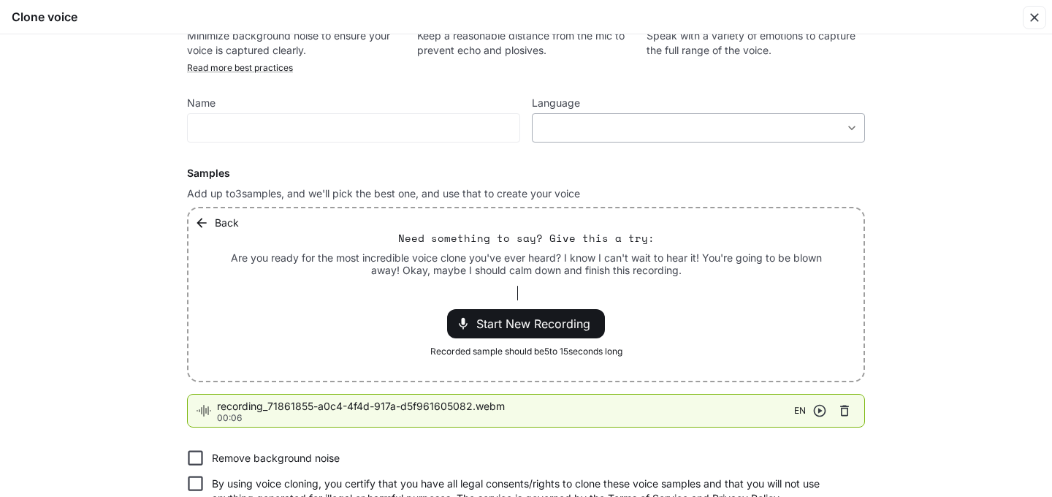
click at [663, 142] on div "​ ​" at bounding box center [698, 127] width 333 height 29
click at [736, 142] on div "​ ​" at bounding box center [698, 127] width 333 height 29
click at [830, 139] on div "​ ​" at bounding box center [698, 127] width 333 height 29
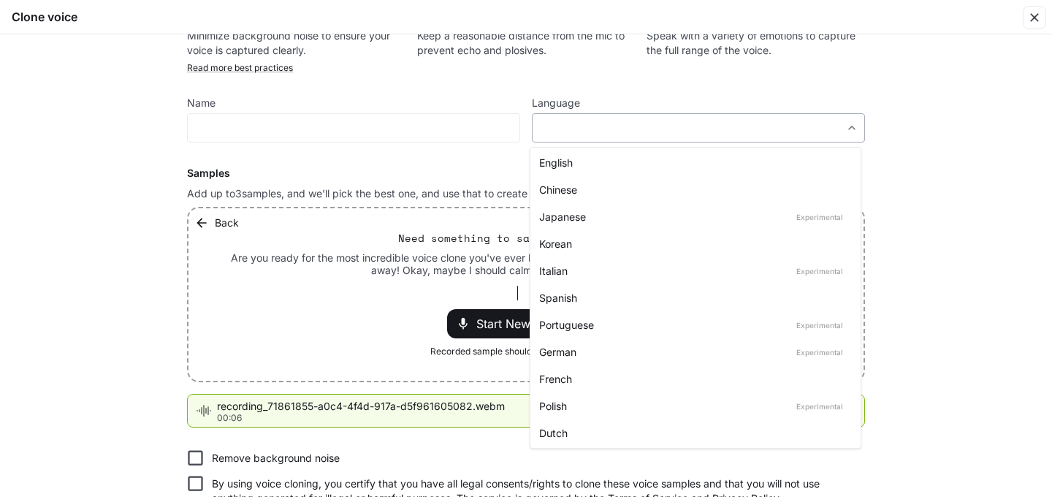
click at [844, 134] on body "**********" at bounding box center [526, 247] width 1052 height 497
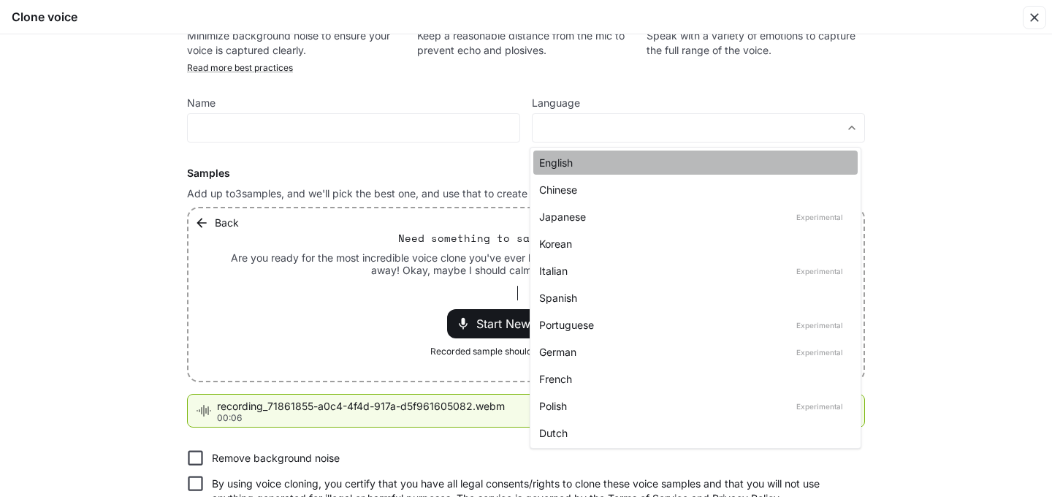
click at [727, 169] on div "English" at bounding box center [692, 162] width 307 height 15
type input "*****"
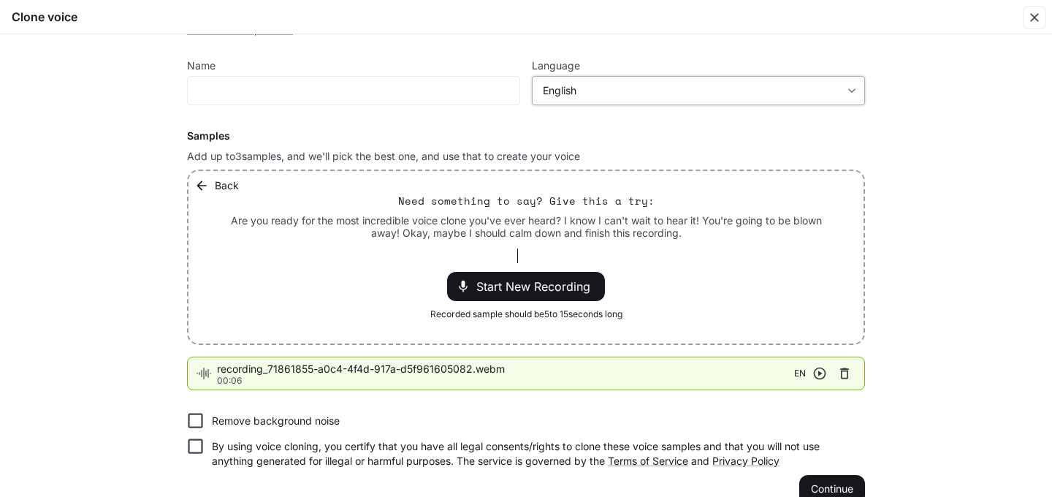
scroll to position [105, 0]
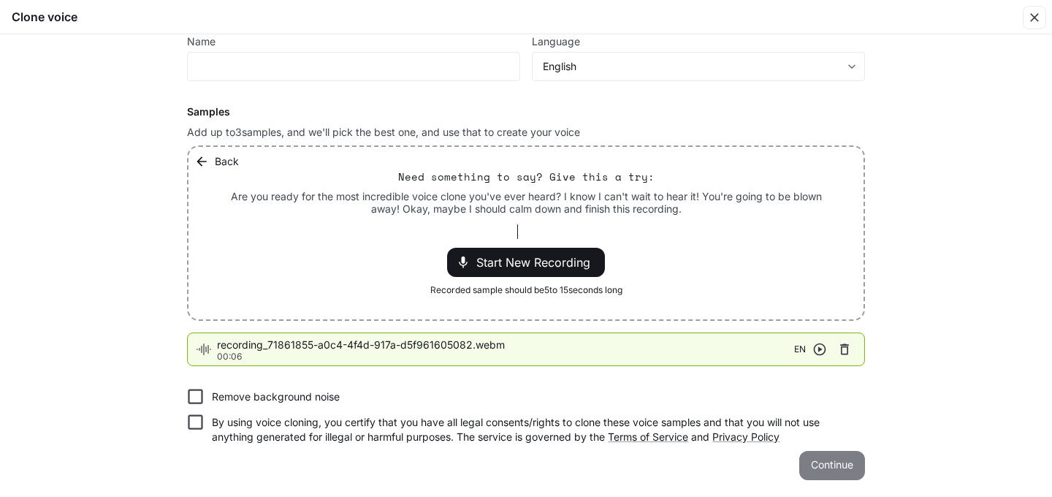
click at [834, 459] on button "Continue" at bounding box center [832, 465] width 66 height 29
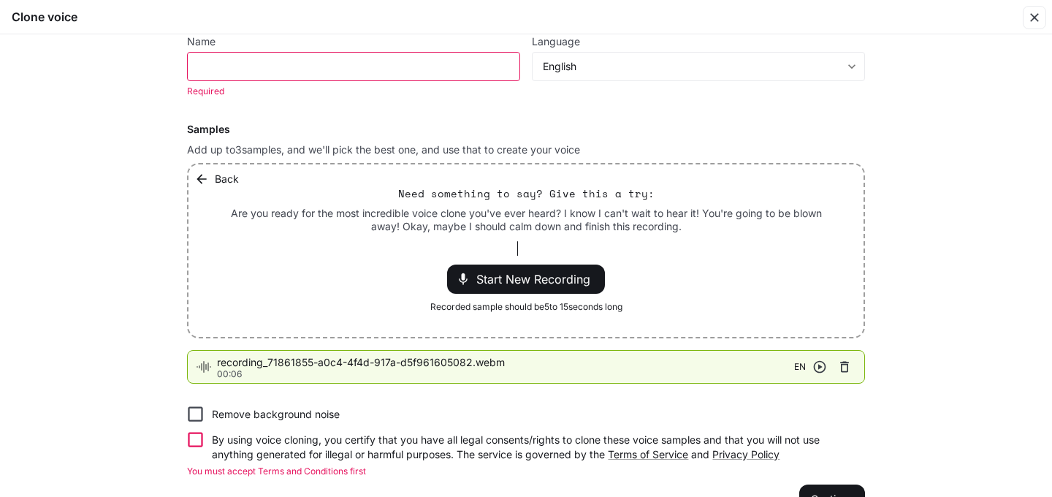
click at [430, 76] on div "​" at bounding box center [353, 66] width 333 height 29
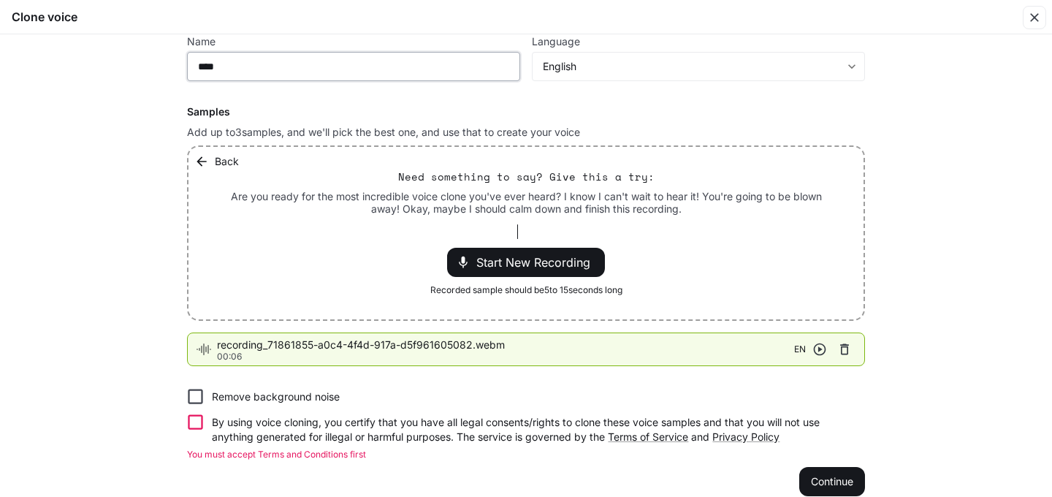
type input "****"
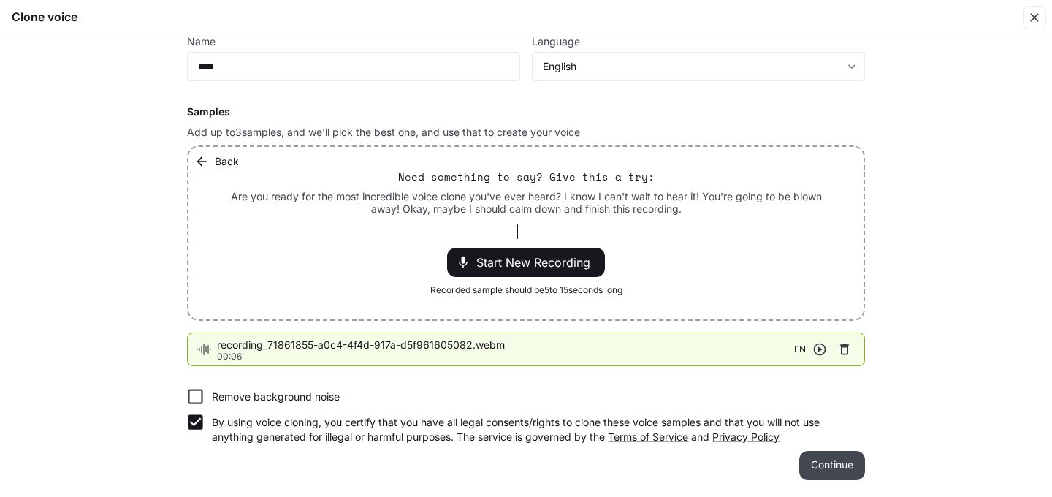
click at [831, 468] on button "Continue" at bounding box center [832, 465] width 66 height 29
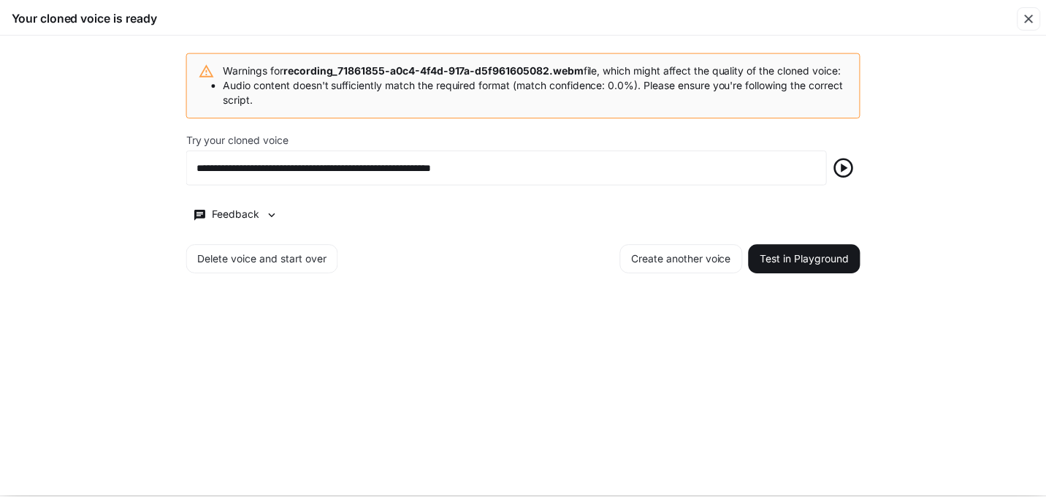
scroll to position [0, 0]
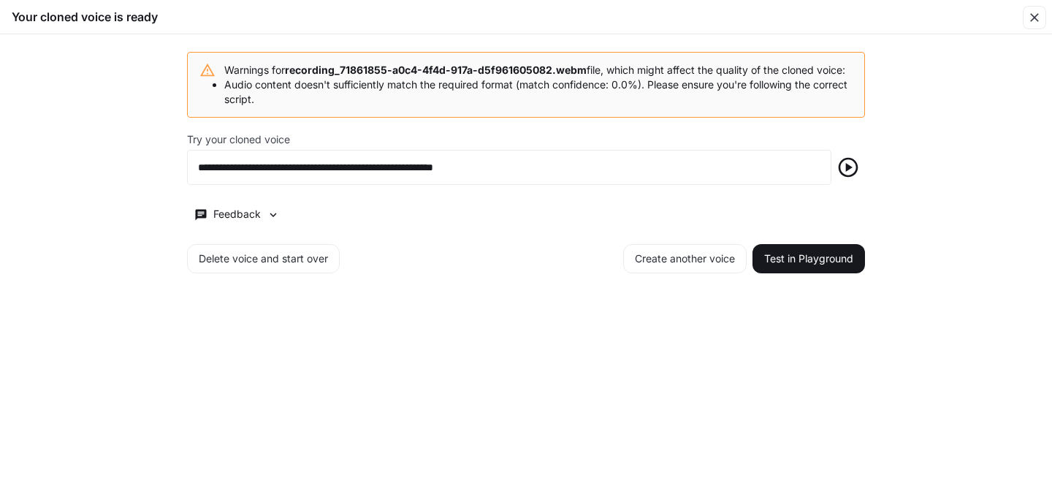
click at [852, 179] on icon "button" at bounding box center [847, 167] width 23 height 23
click at [292, 262] on button "Delete voice and start over" at bounding box center [263, 258] width 153 height 29
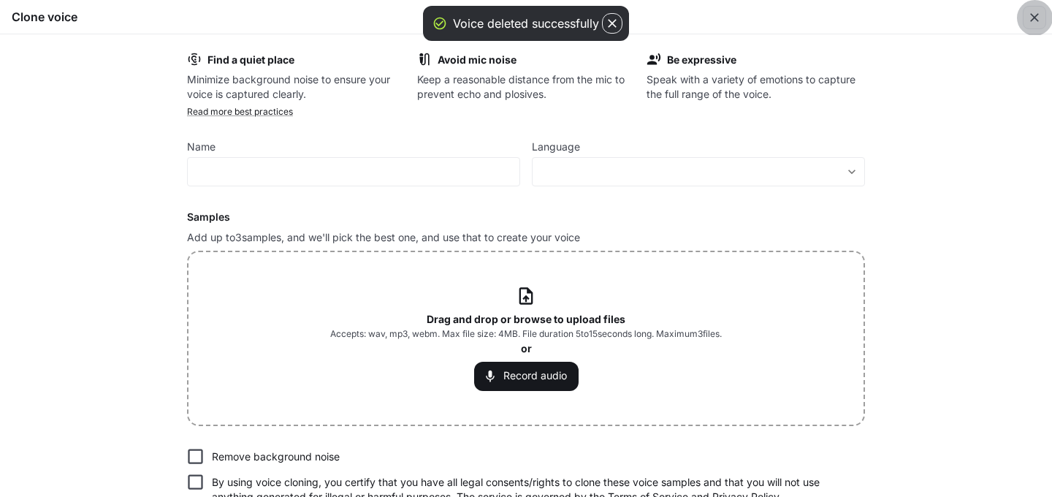
click at [1040, 20] on icon "button" at bounding box center [1034, 17] width 15 height 15
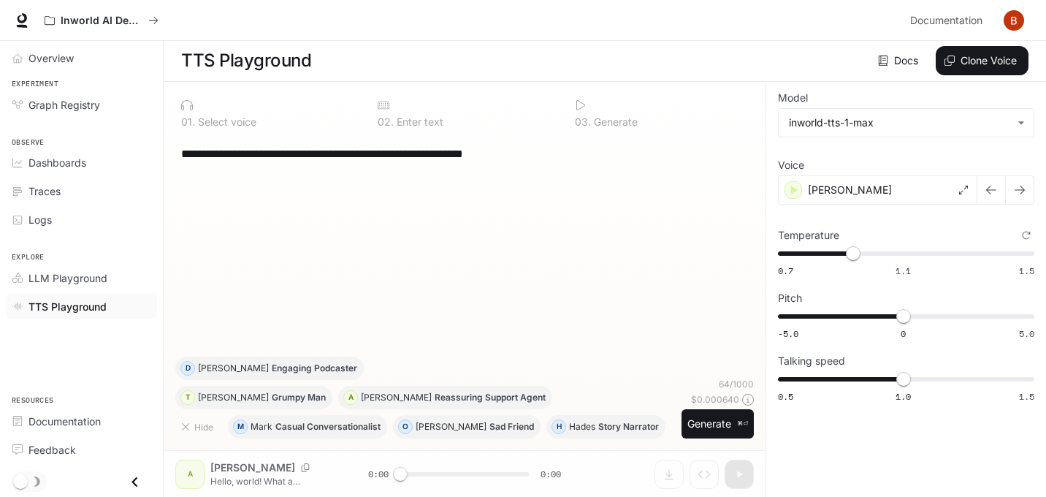
click at [75, 308] on span "TTS Playground" at bounding box center [67, 306] width 78 height 15
click at [88, 291] on li "LLM Playground" at bounding box center [81, 278] width 163 height 28
click at [89, 275] on span "LLM Playground" at bounding box center [67, 277] width 79 height 15
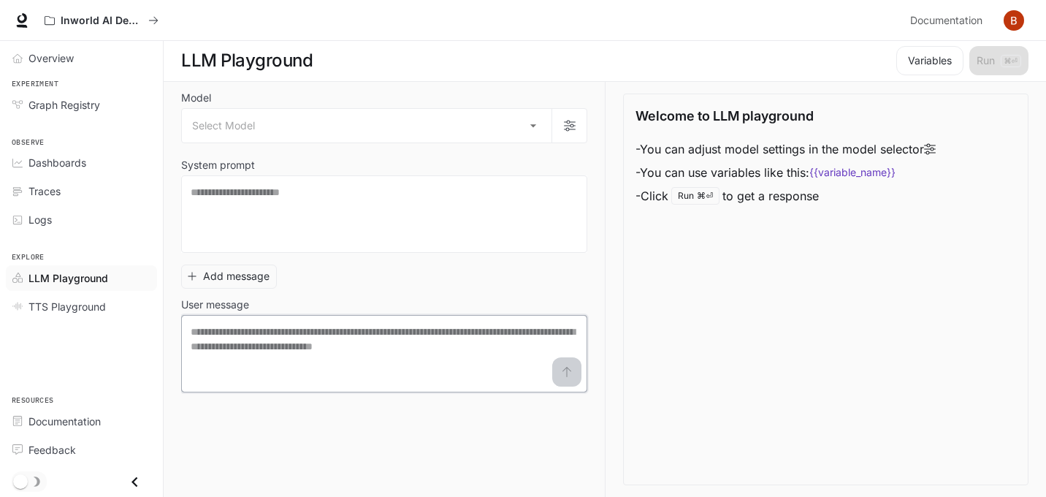
click at [416, 352] on textarea at bounding box center [384, 353] width 387 height 58
click at [372, 221] on textarea at bounding box center [384, 214] width 387 height 58
